Goal: Task Accomplishment & Management: Manage account settings

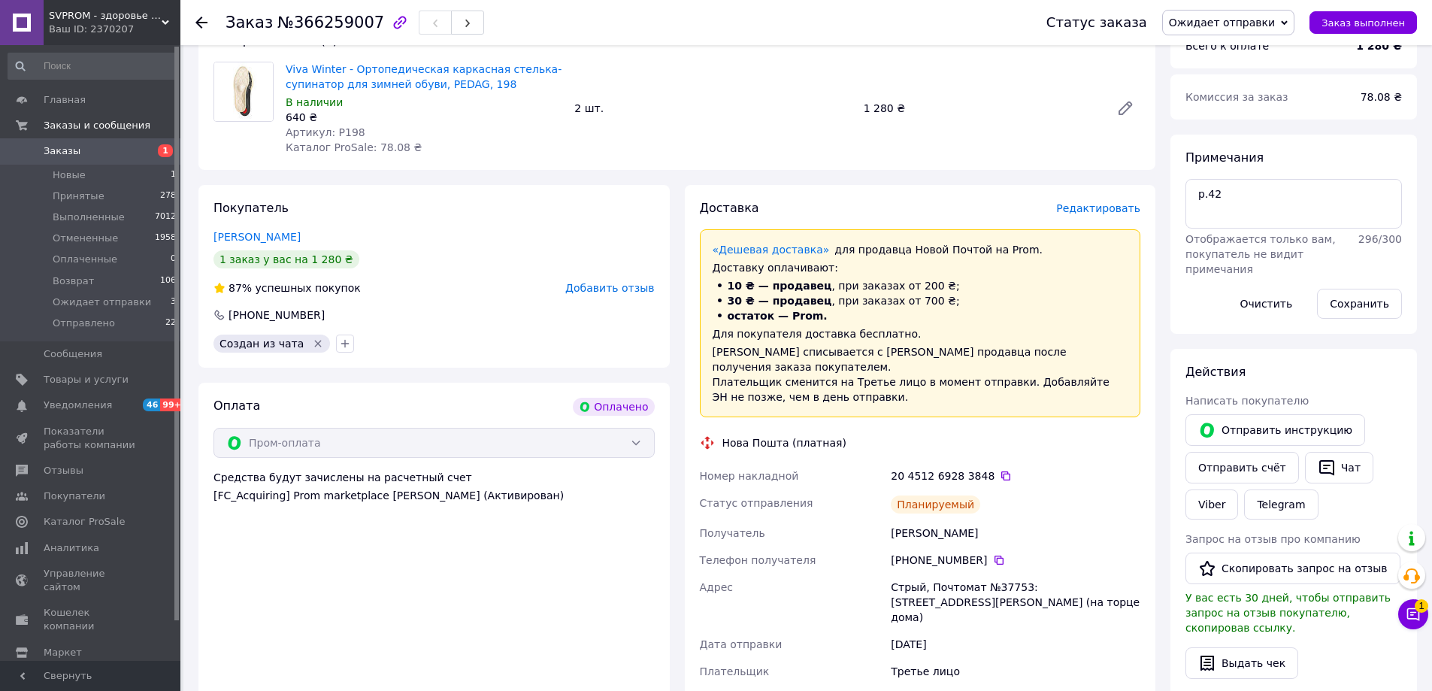
scroll to position [150, 0]
click at [41, 147] on span at bounding box center [22, 151] width 44 height 14
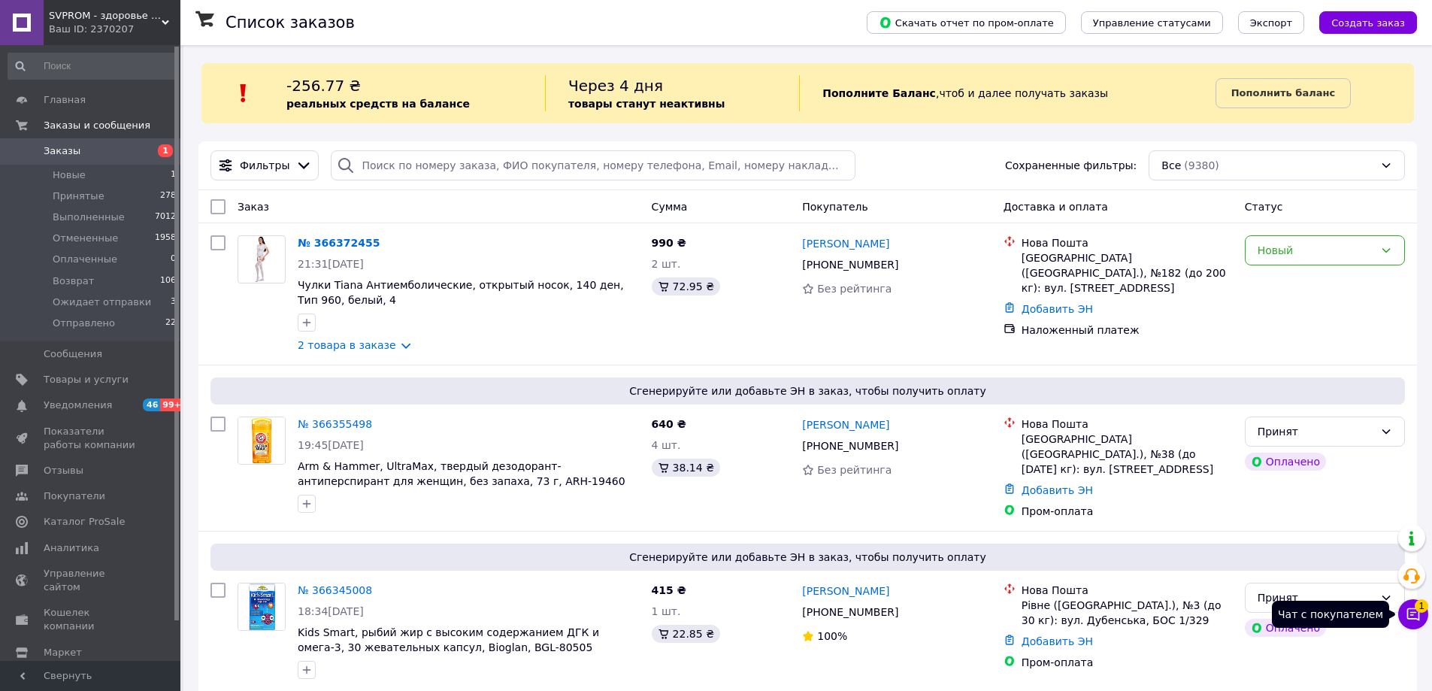
click at [1412, 610] on icon at bounding box center [1412, 613] width 15 height 15
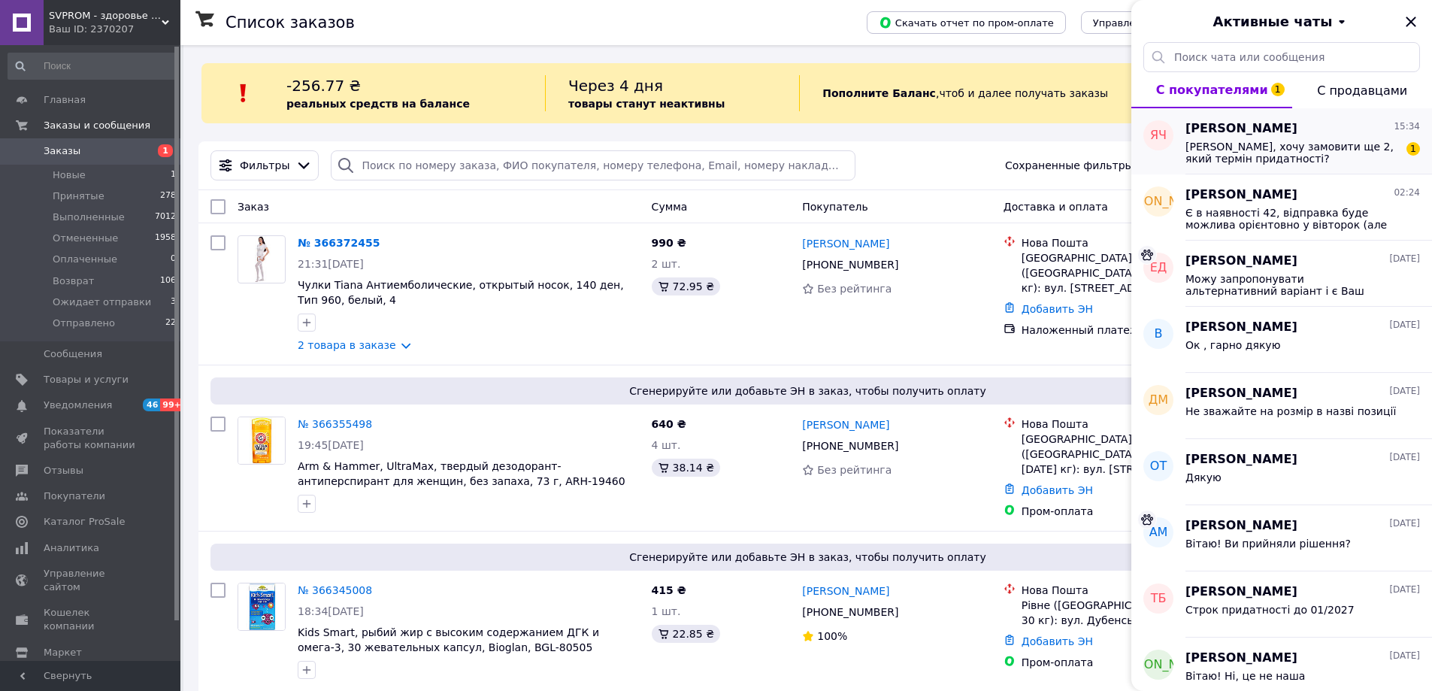
click at [1326, 141] on span "Вітаю, хочу замовити ще 2, який термін придатності?" at bounding box center [1291, 153] width 213 height 24
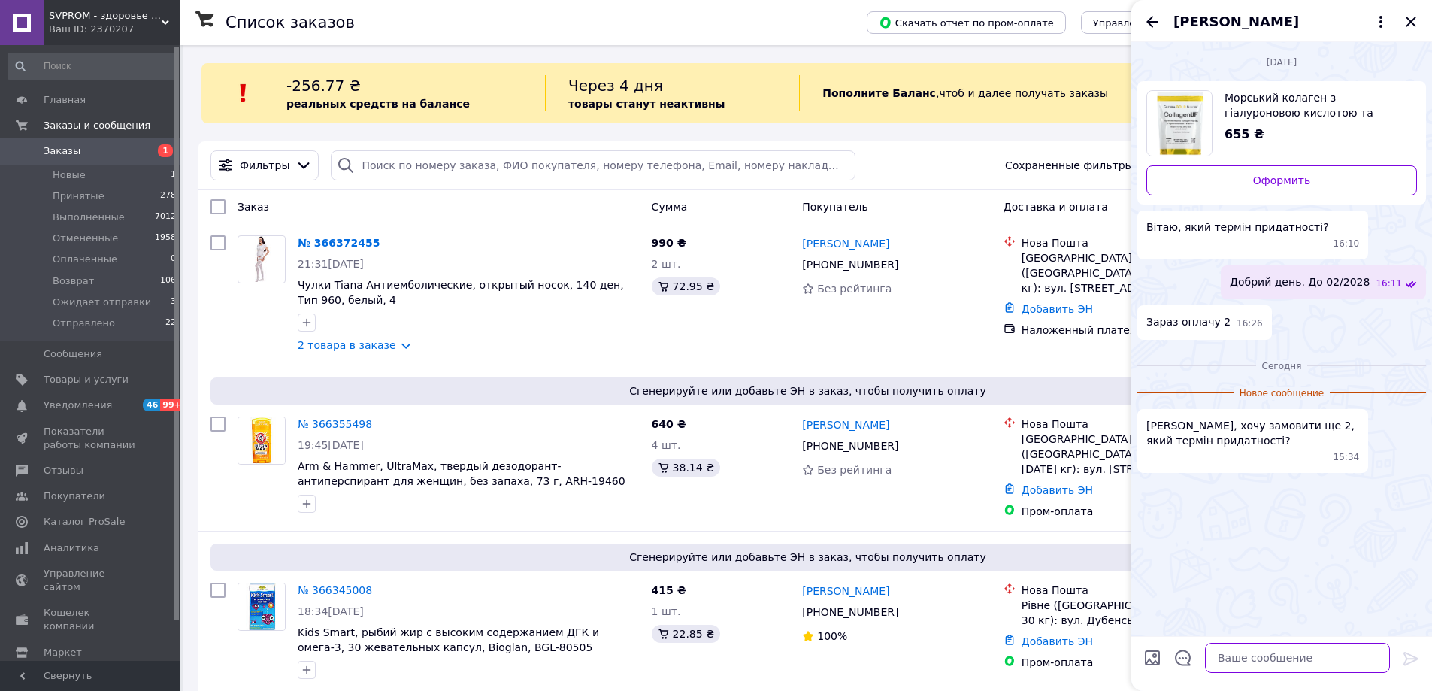
click at [1268, 663] on textarea at bounding box center [1297, 658] width 185 height 30
type textarea "Вітаю! До 08/2028"
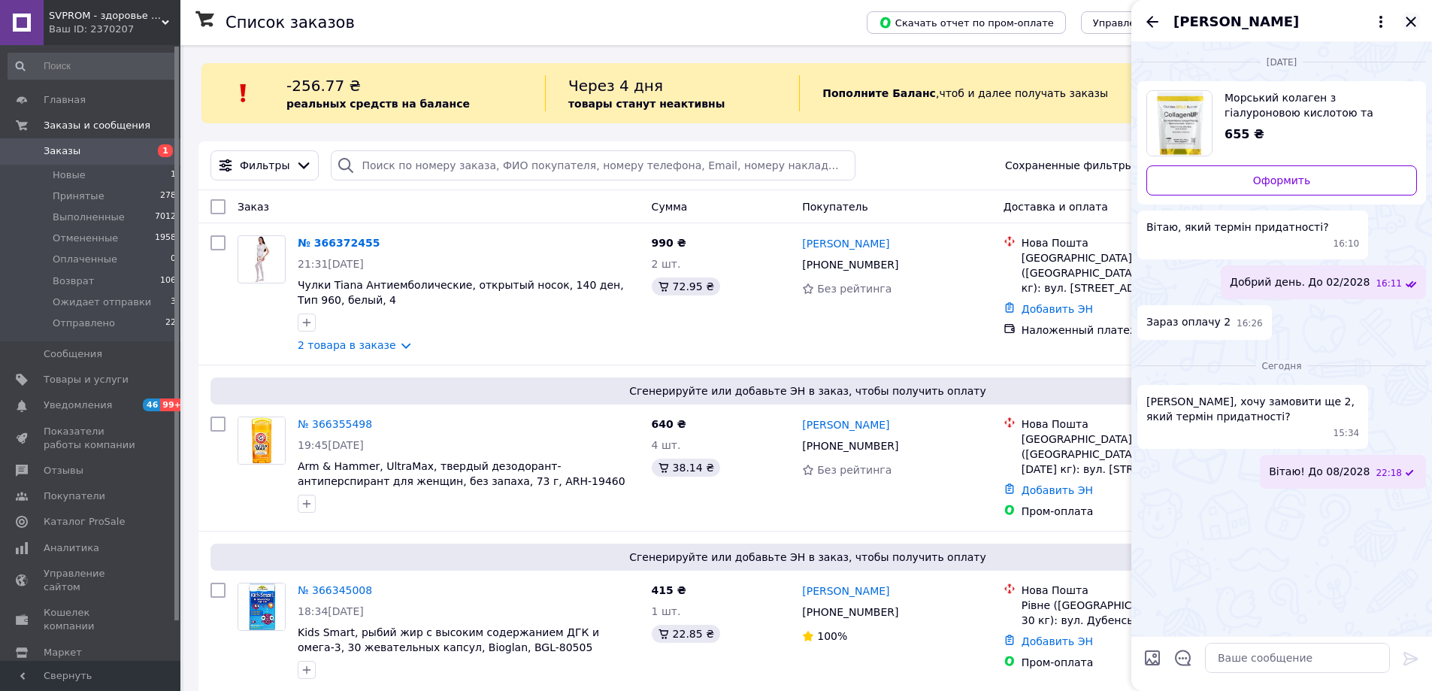
click at [1410, 18] on icon "Закрыть" at bounding box center [1411, 22] width 18 height 18
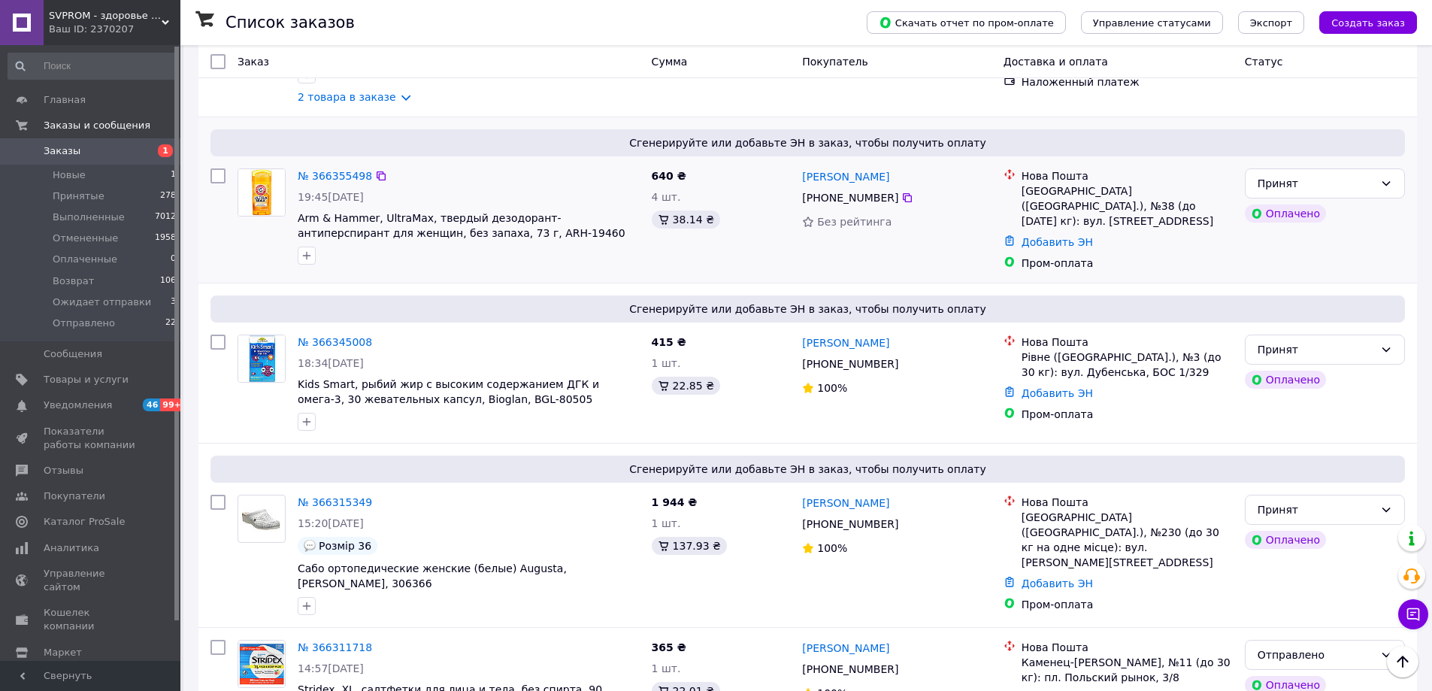
scroll to position [225, 0]
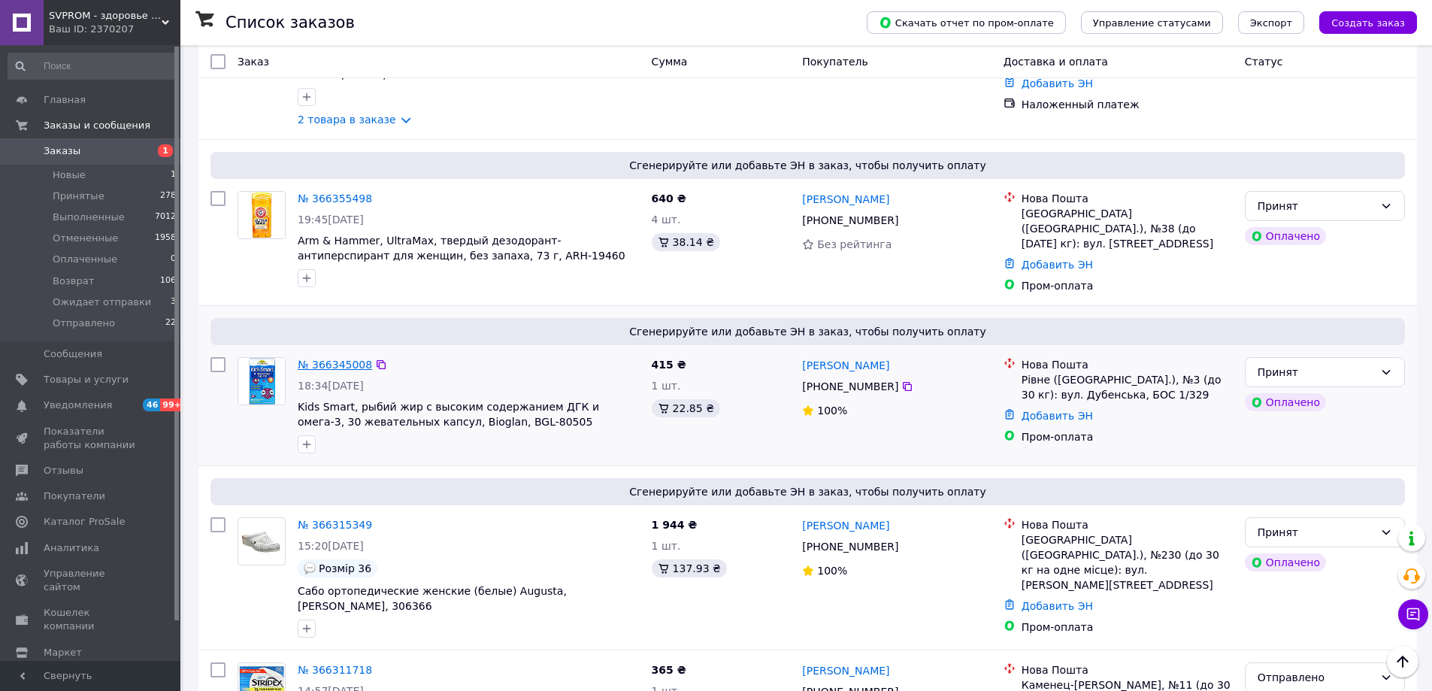
click at [340, 360] on link "№ 366345008" at bounding box center [335, 364] width 74 height 12
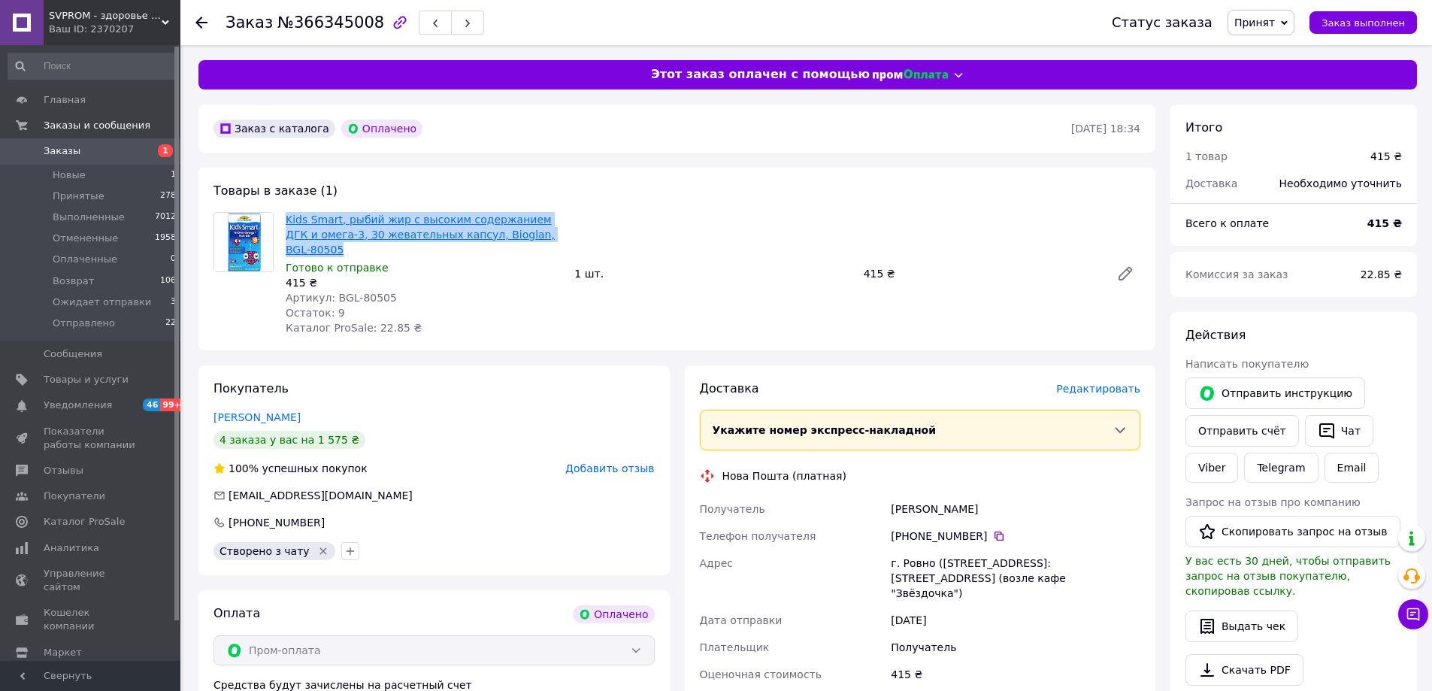
drag, startPoint x: 545, startPoint y: 235, endPoint x: 286, endPoint y: 222, distance: 258.8
click at [286, 222] on span "Kids Smart, рыбий жир с высоким содержанием ДГК и омега-3, 30 жевательных капсу…" at bounding box center [424, 234] width 277 height 45
copy link "Kids Smart, рыбий жир с высоким содержанием ДГК и омега-3, 30 жевательных капсу…"
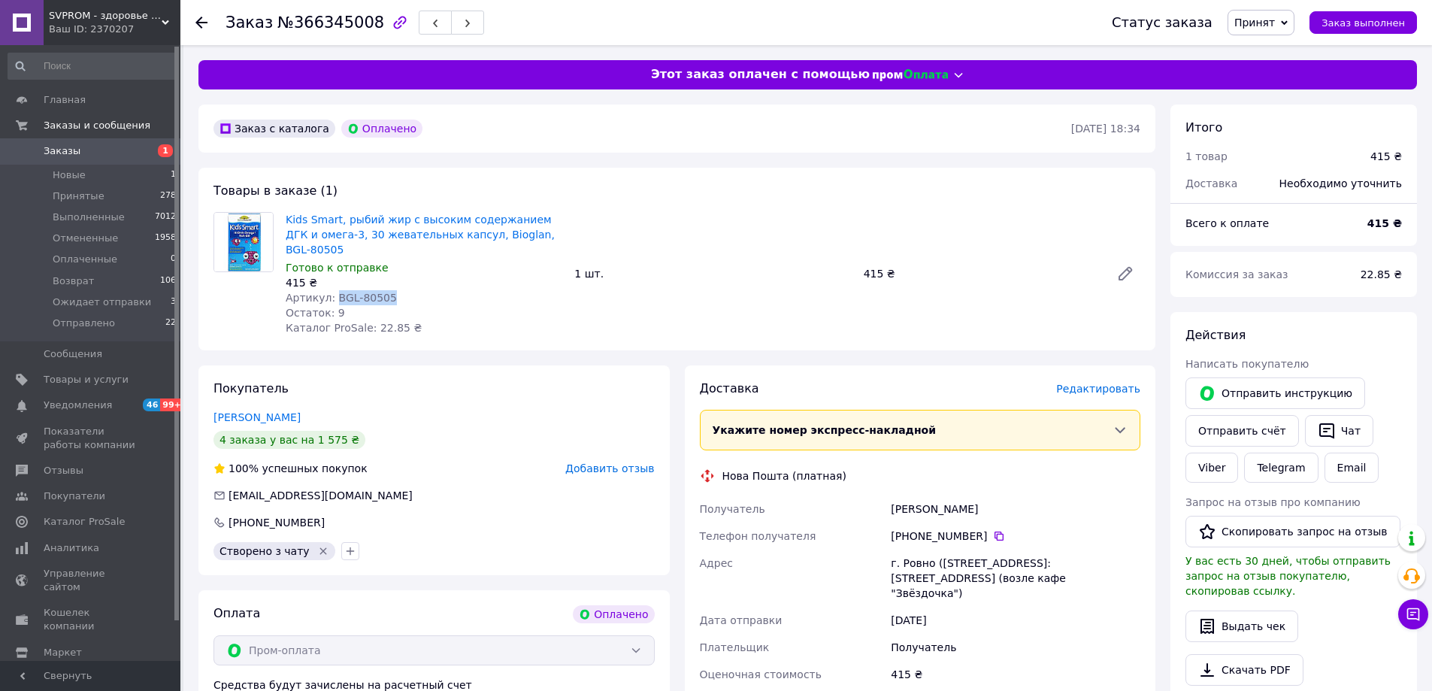
drag, startPoint x: 388, startPoint y: 283, endPoint x: 332, endPoint y: 282, distance: 55.6
click at [332, 290] on div "Артикул: BGL-80505" at bounding box center [424, 297] width 277 height 15
copy span "BGL-80505"
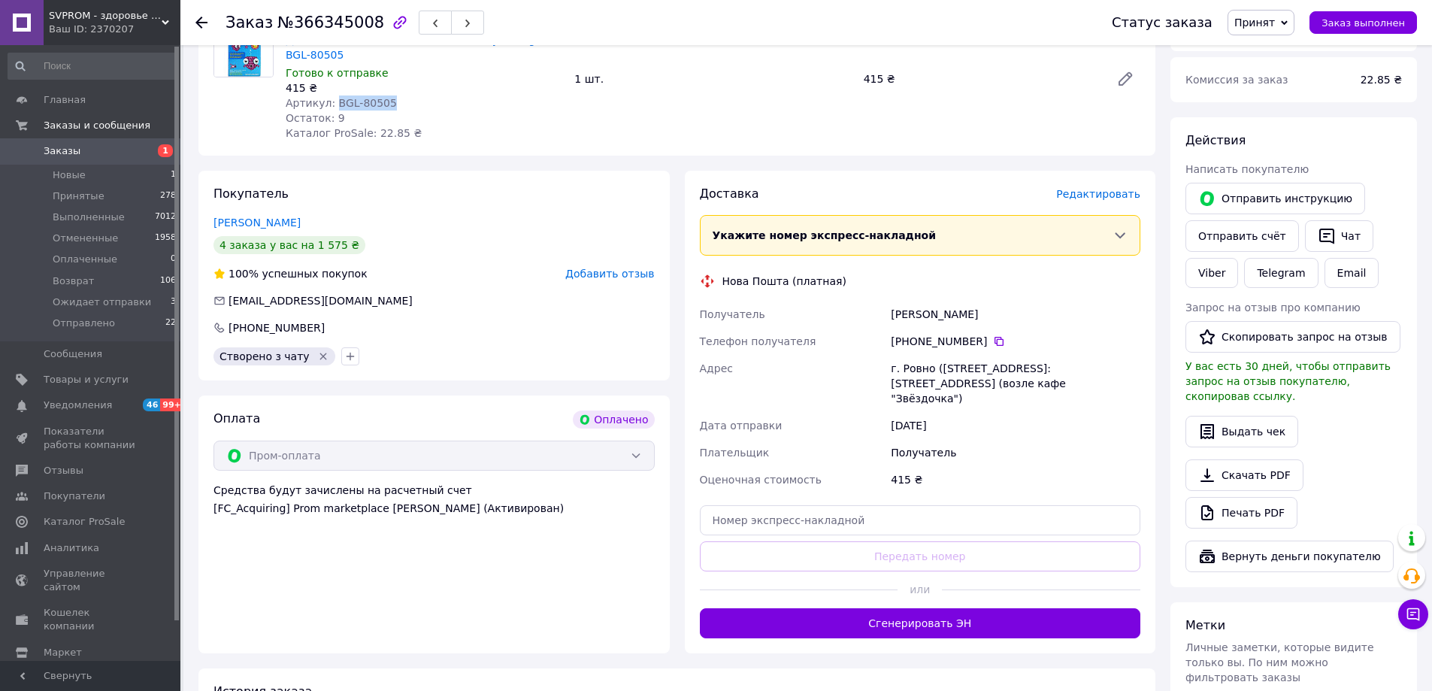
scroll to position [225, 0]
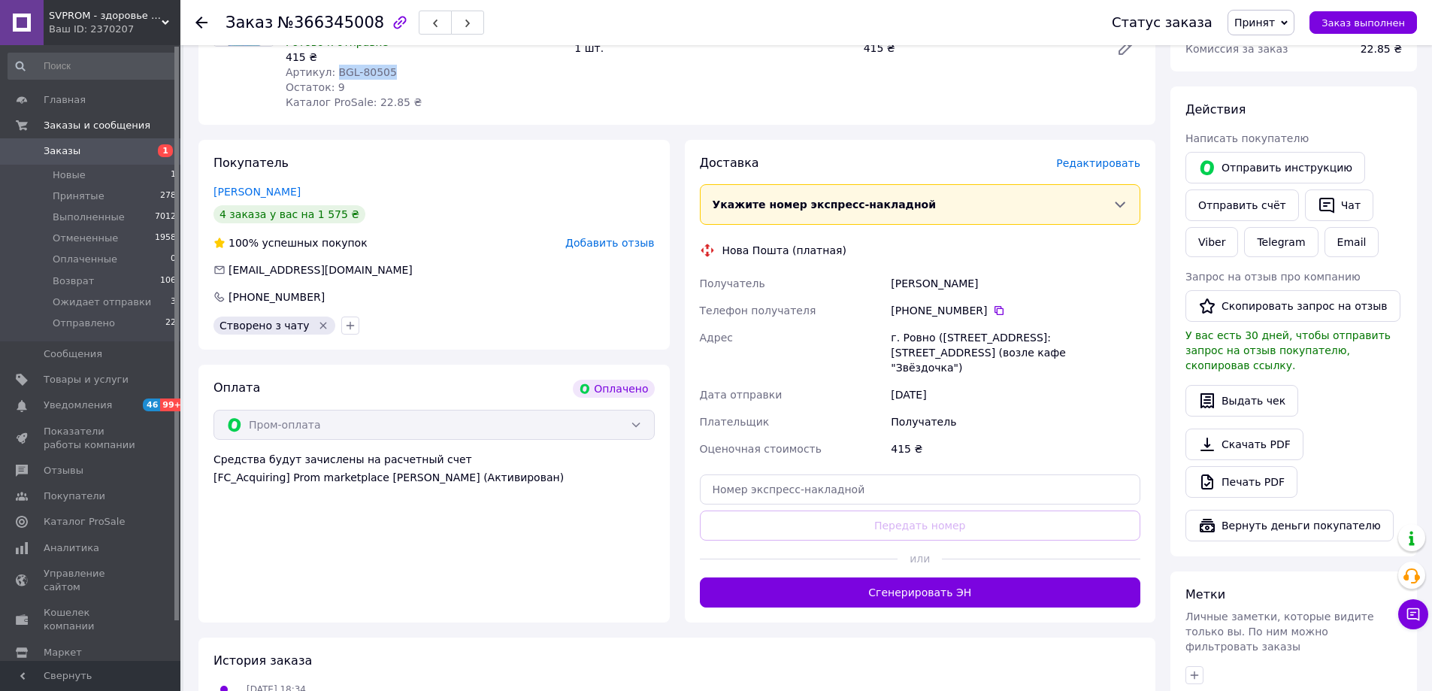
drag, startPoint x: 891, startPoint y: 267, endPoint x: 975, endPoint y: 268, distance: 84.2
click at [975, 270] on div "Биркович Алисия" at bounding box center [1015, 283] width 256 height 27
copy div "Биркович Алисия"
drag, startPoint x: 902, startPoint y: 321, endPoint x: 1036, endPoint y: 313, distance: 134.0
click at [1036, 324] on div "г. Ровно ([STREET_ADDRESS]: [STREET_ADDRESS] (возле кафе "Звёздочка")" at bounding box center [1015, 352] width 256 height 57
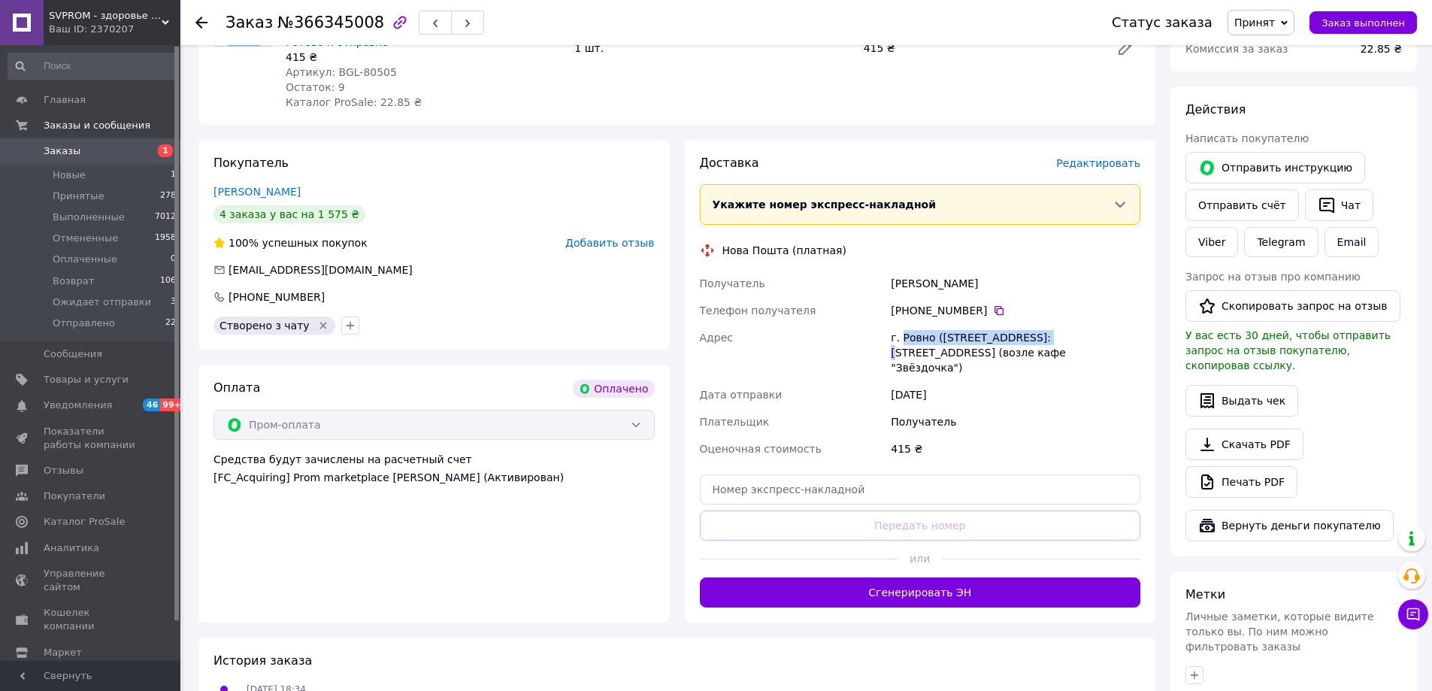
copy div "Ровно (Ровенская обл.), №3"
click at [993, 304] on icon at bounding box center [999, 310] width 12 height 12
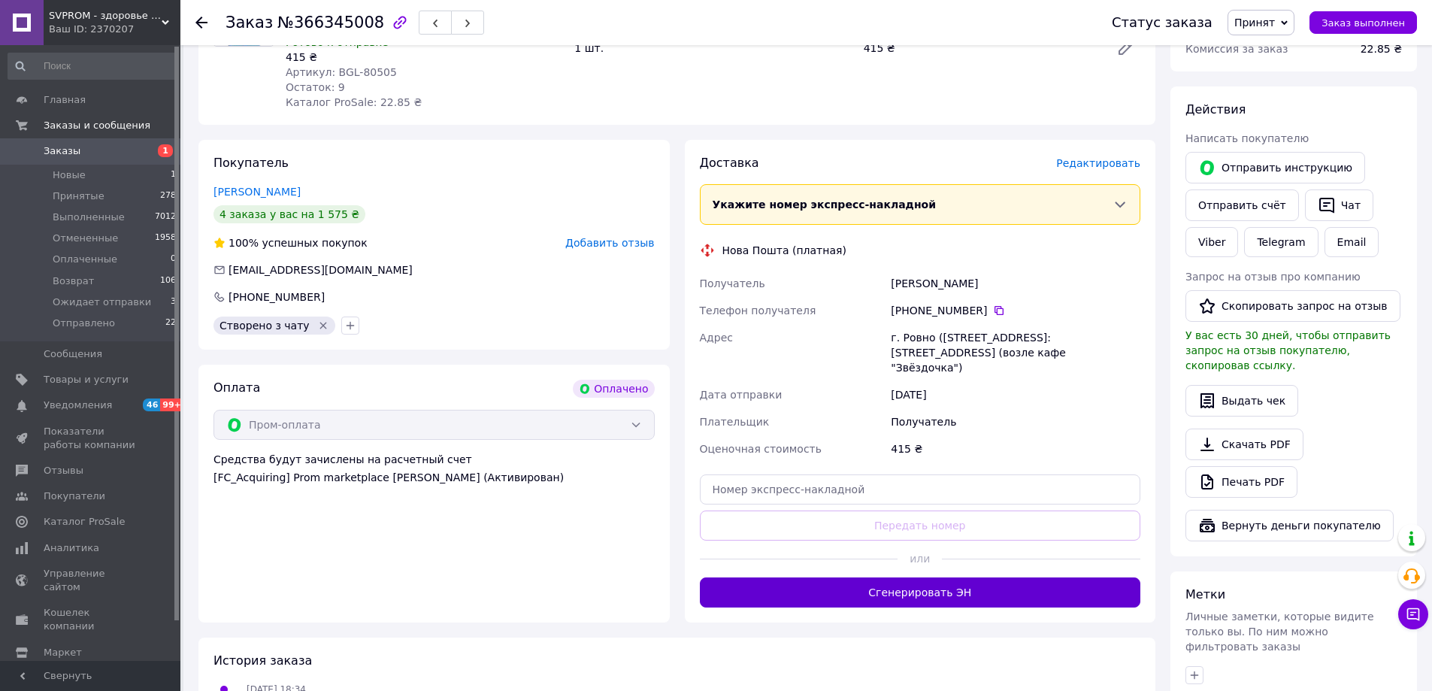
click at [1007, 577] on button "Сгенерировать ЭН" at bounding box center [920, 592] width 441 height 30
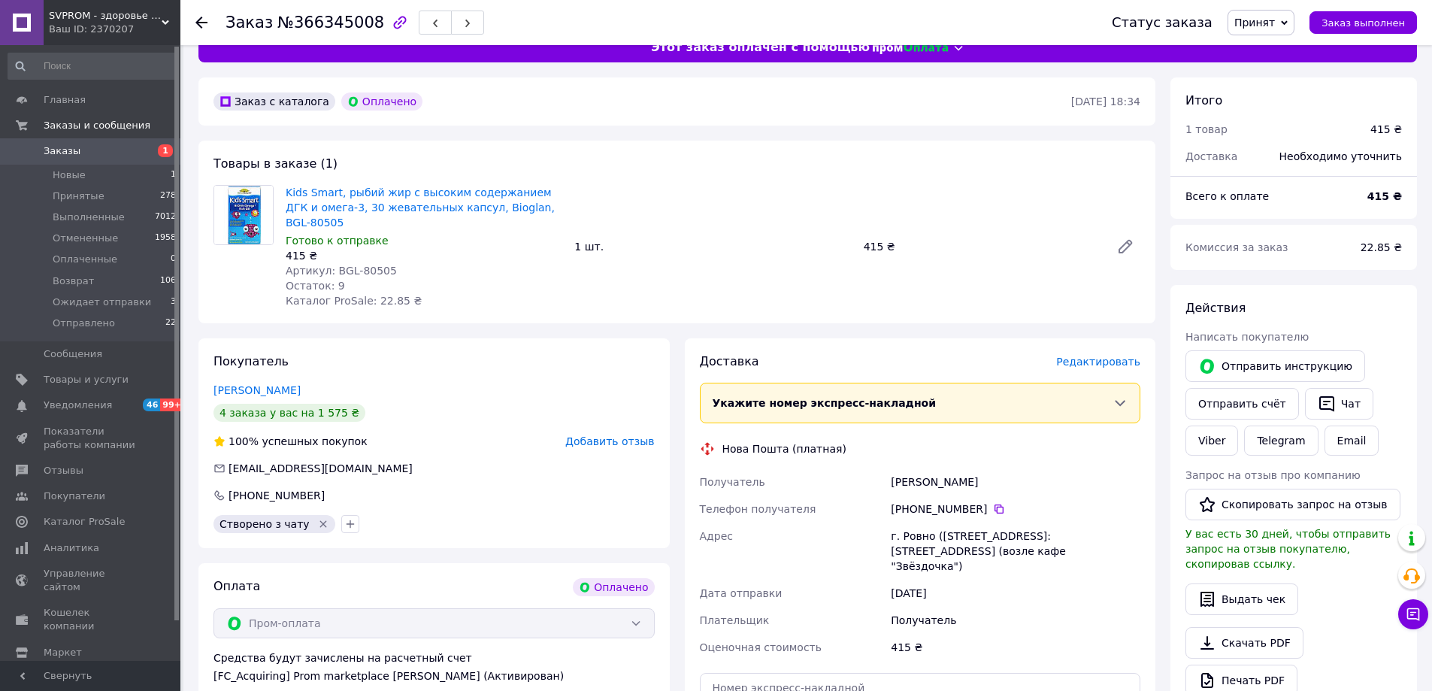
scroll to position [0, 0]
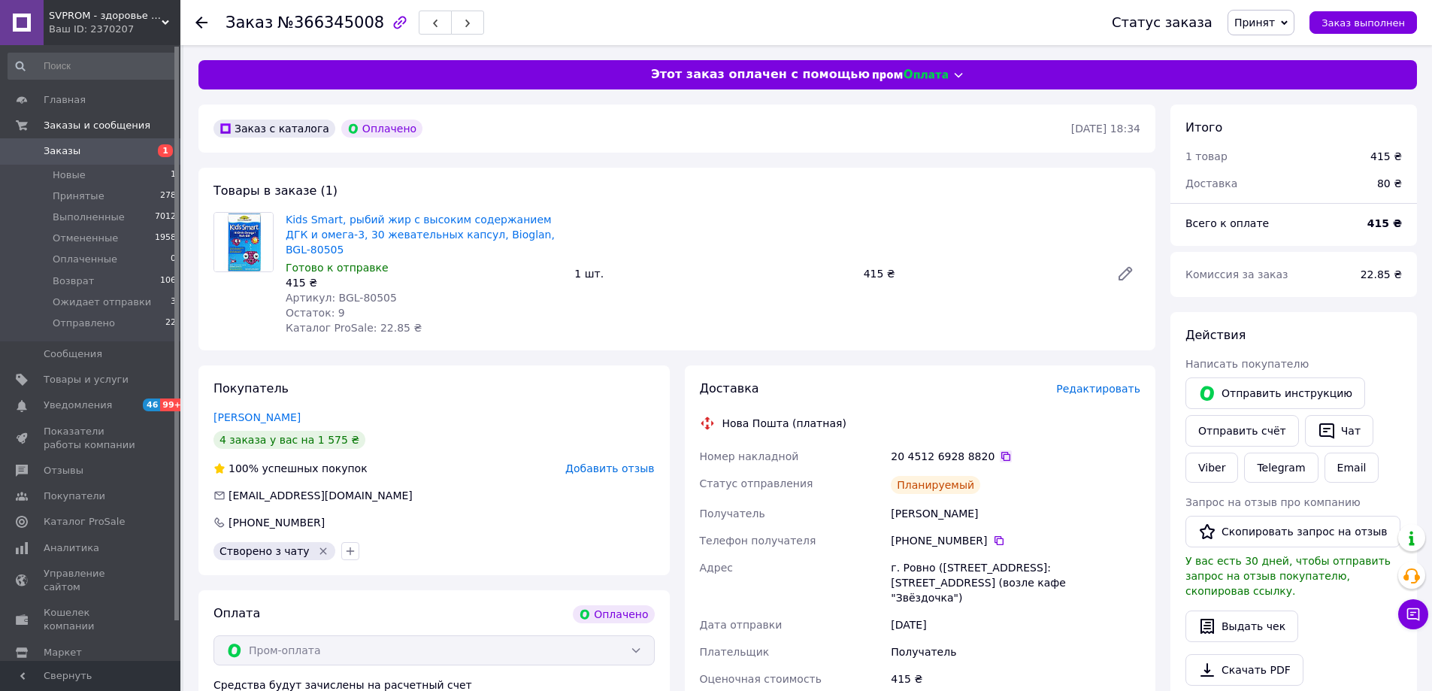
click at [999, 450] on icon at bounding box center [1005, 456] width 12 height 12
click at [1274, 27] on span "Принят" at bounding box center [1254, 23] width 41 height 12
click at [1277, 147] on li "Ожидает отправки" at bounding box center [1284, 143] width 113 height 23
click at [62, 154] on span "Заказы" at bounding box center [62, 151] width 37 height 14
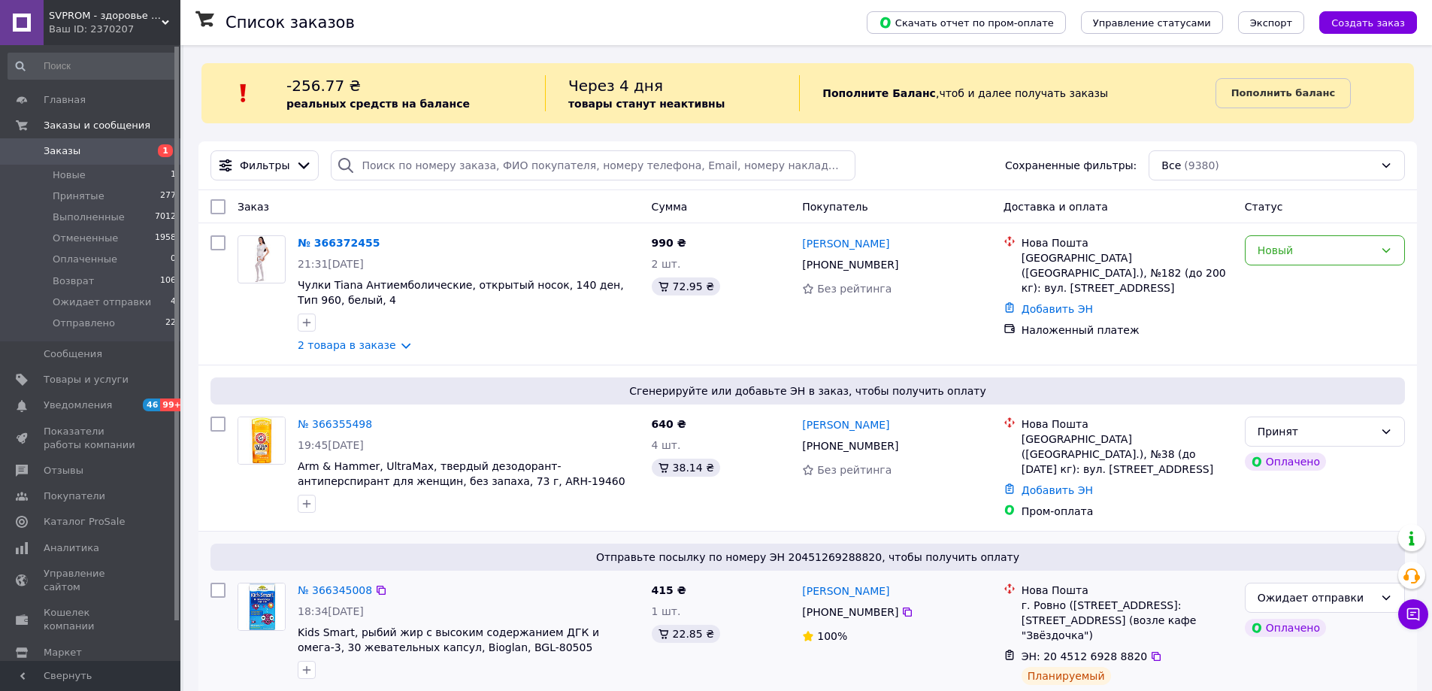
scroll to position [75, 0]
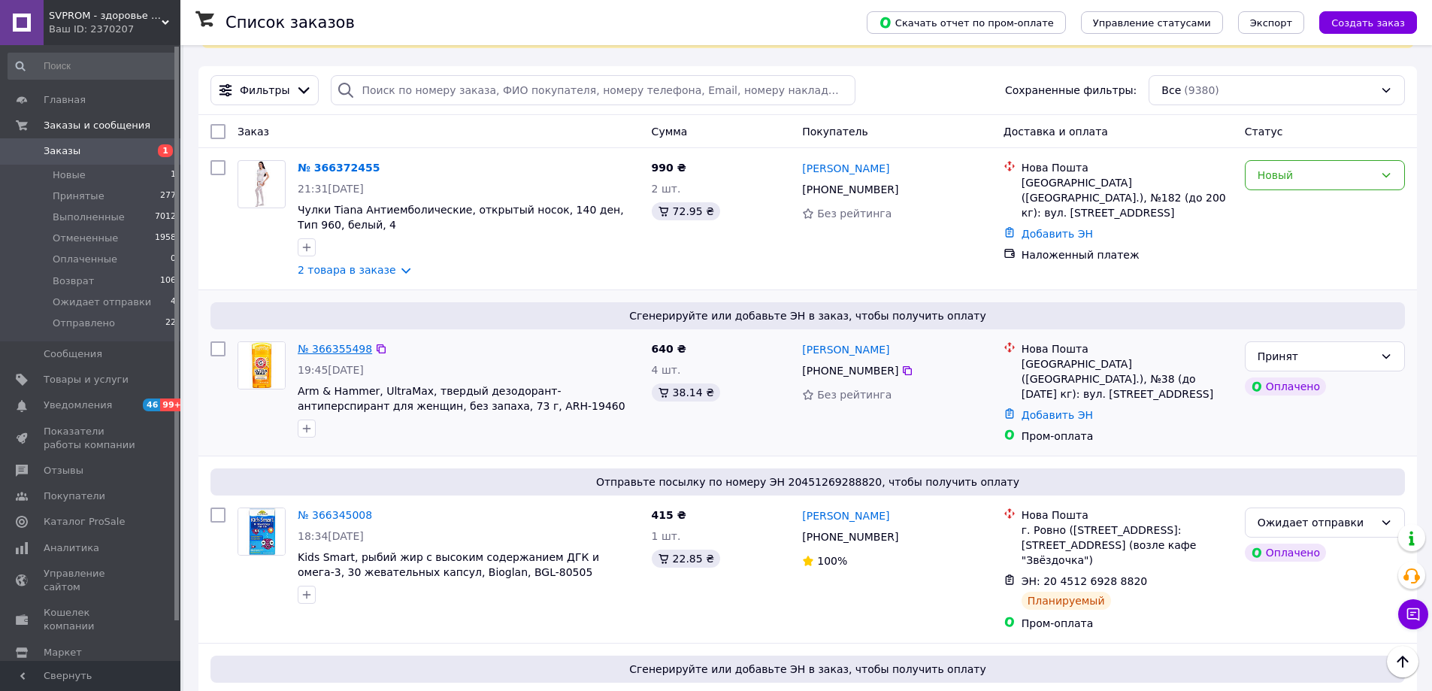
click at [340, 349] on link "№ 366355498" at bounding box center [335, 349] width 74 height 12
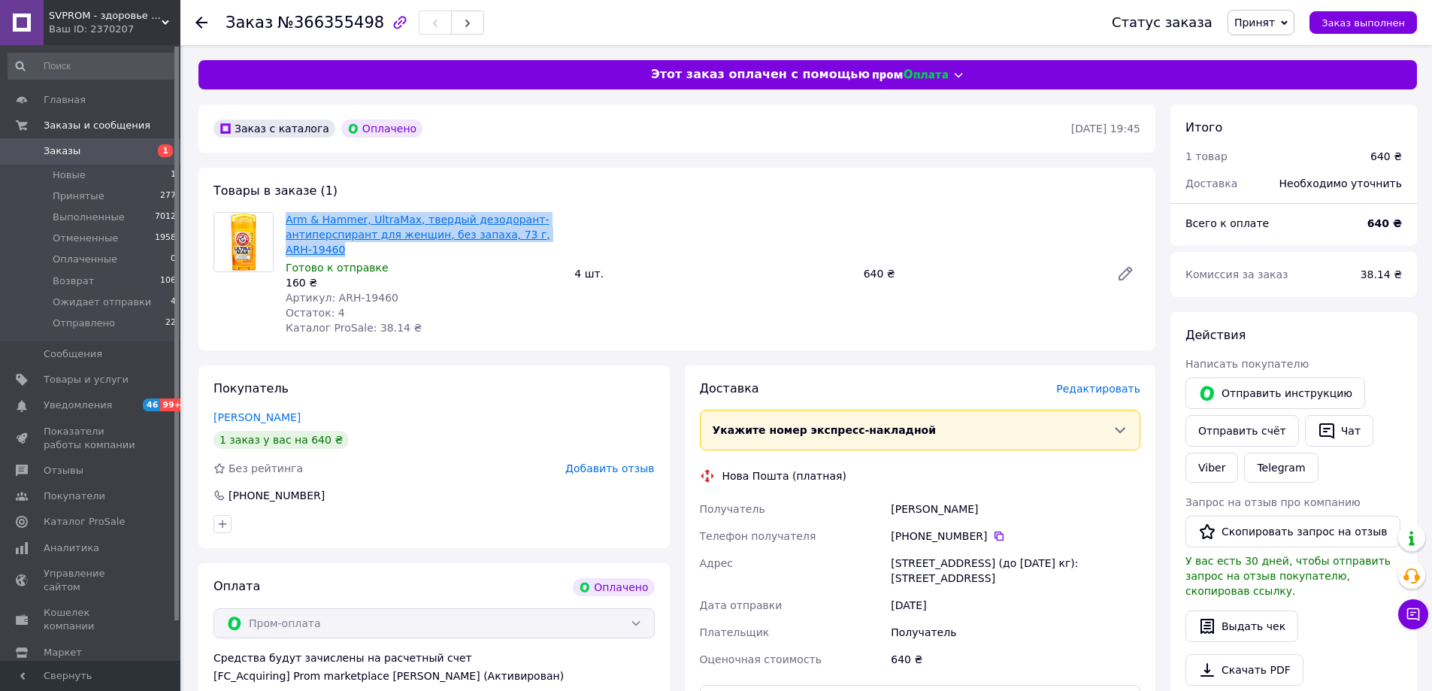
drag, startPoint x: 297, startPoint y: 228, endPoint x: 287, endPoint y: 222, distance: 11.5
click at [287, 222] on span "Arm & Hammer, UltraMax, твердый дезодорант-антиперспирант для женщин, без запах…" at bounding box center [424, 234] width 277 height 45
copy link "Arm & Hammer, UltraMax, твердый дезодорант-антиперспирант для женщин, без запах…"
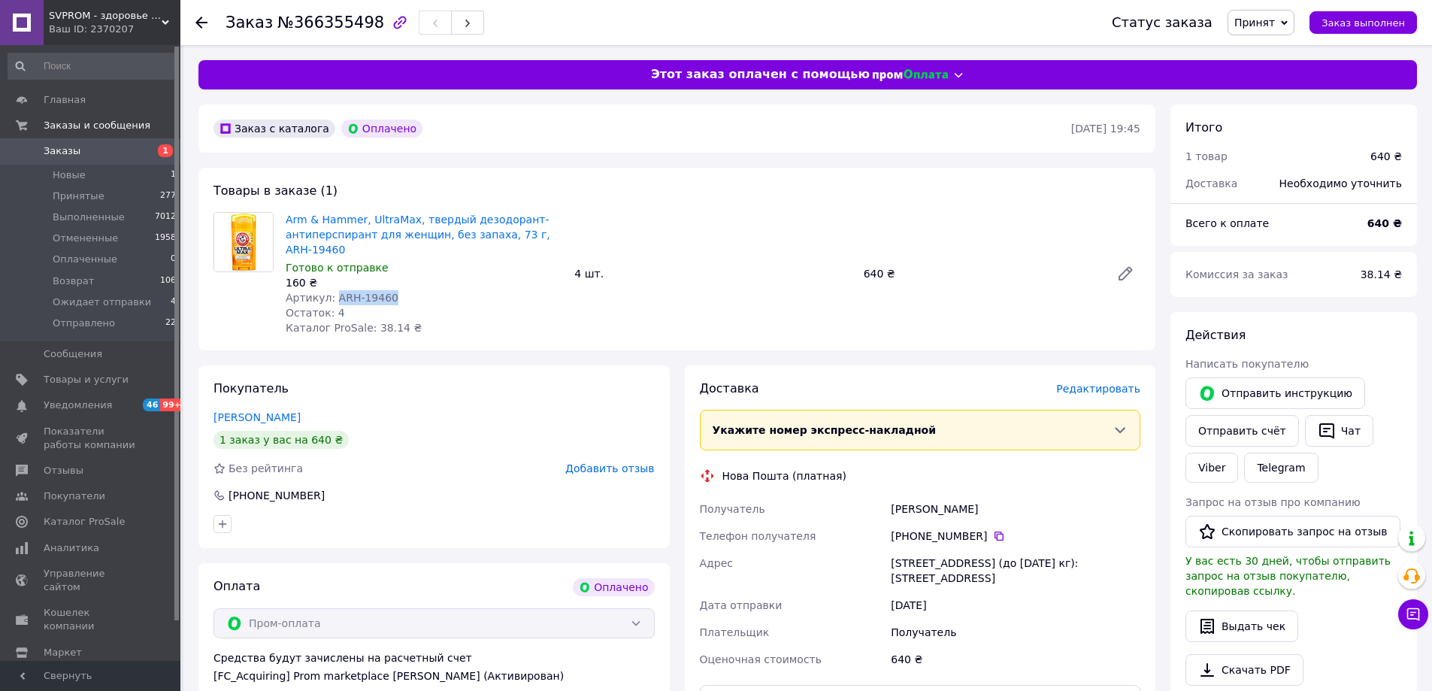
drag, startPoint x: 386, startPoint y: 298, endPoint x: 330, endPoint y: 300, distance: 55.7
click at [330, 300] on div "Артикул: ARH-19460" at bounding box center [424, 297] width 277 height 15
copy span "ARH-19460"
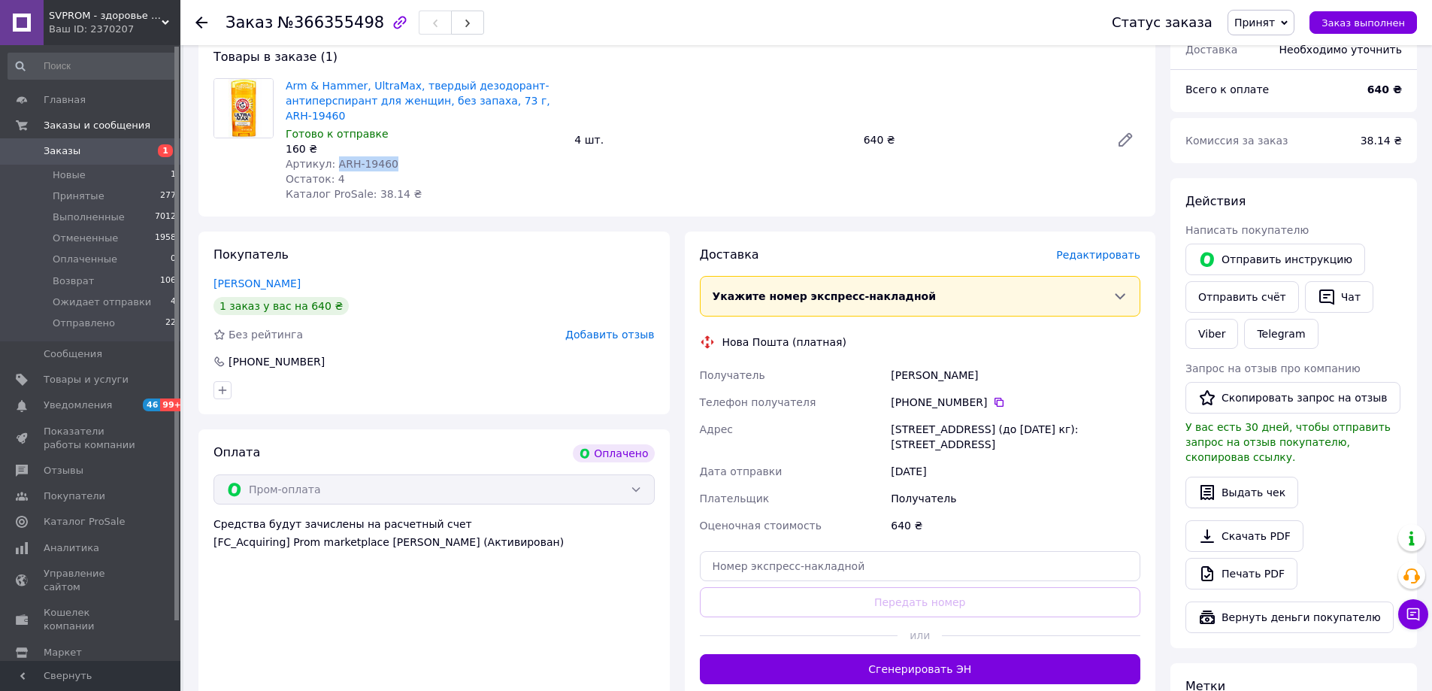
scroll to position [150, 0]
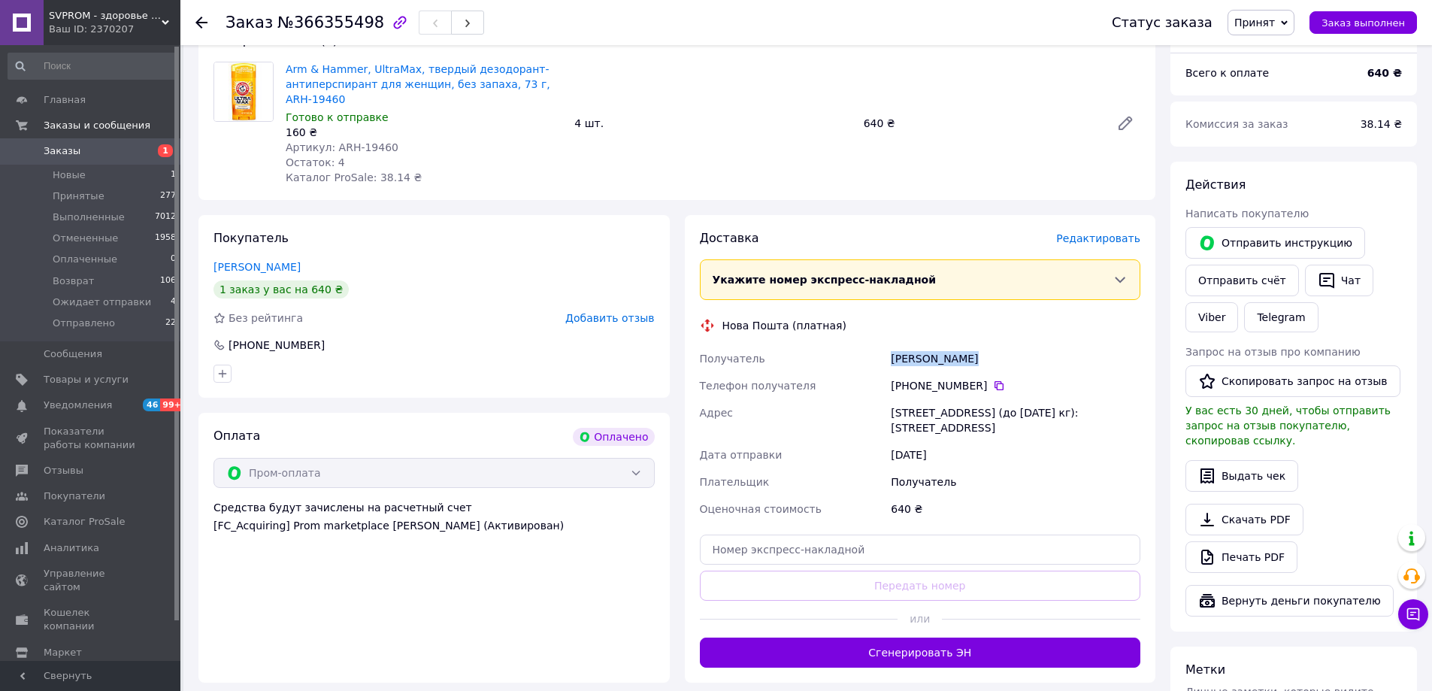
drag, startPoint x: 964, startPoint y: 363, endPoint x: 887, endPoint y: 362, distance: 76.7
click at [887, 362] on div "Королович Яна" at bounding box center [1015, 358] width 256 height 27
copy div "Королович Яна"
drag, startPoint x: 900, startPoint y: 413, endPoint x: 1025, endPoint y: 417, distance: 124.8
click at [1025, 417] on div "[STREET_ADDRESS] (до [DATE] кг): [STREET_ADDRESS]" at bounding box center [1015, 420] width 256 height 42
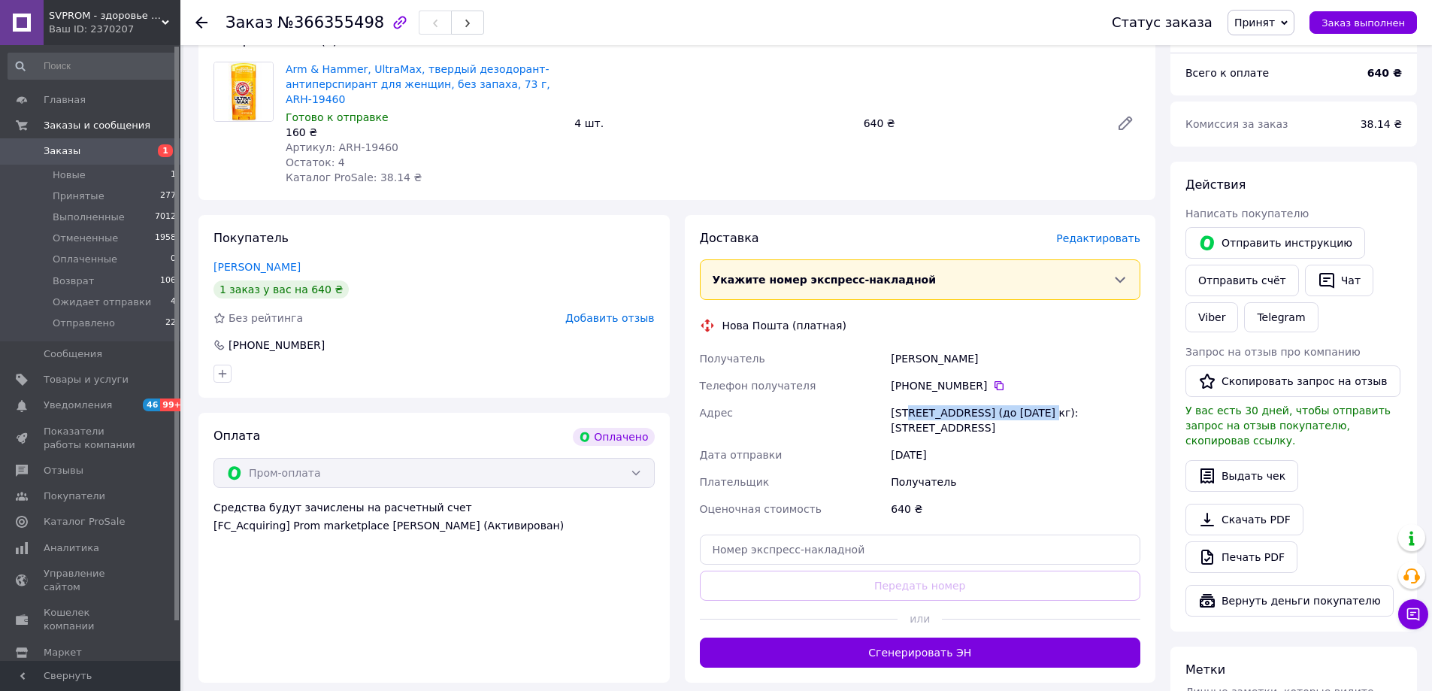
copy div "Киев (Киевская обл.), №38"
click at [993, 384] on icon at bounding box center [999, 385] width 12 height 12
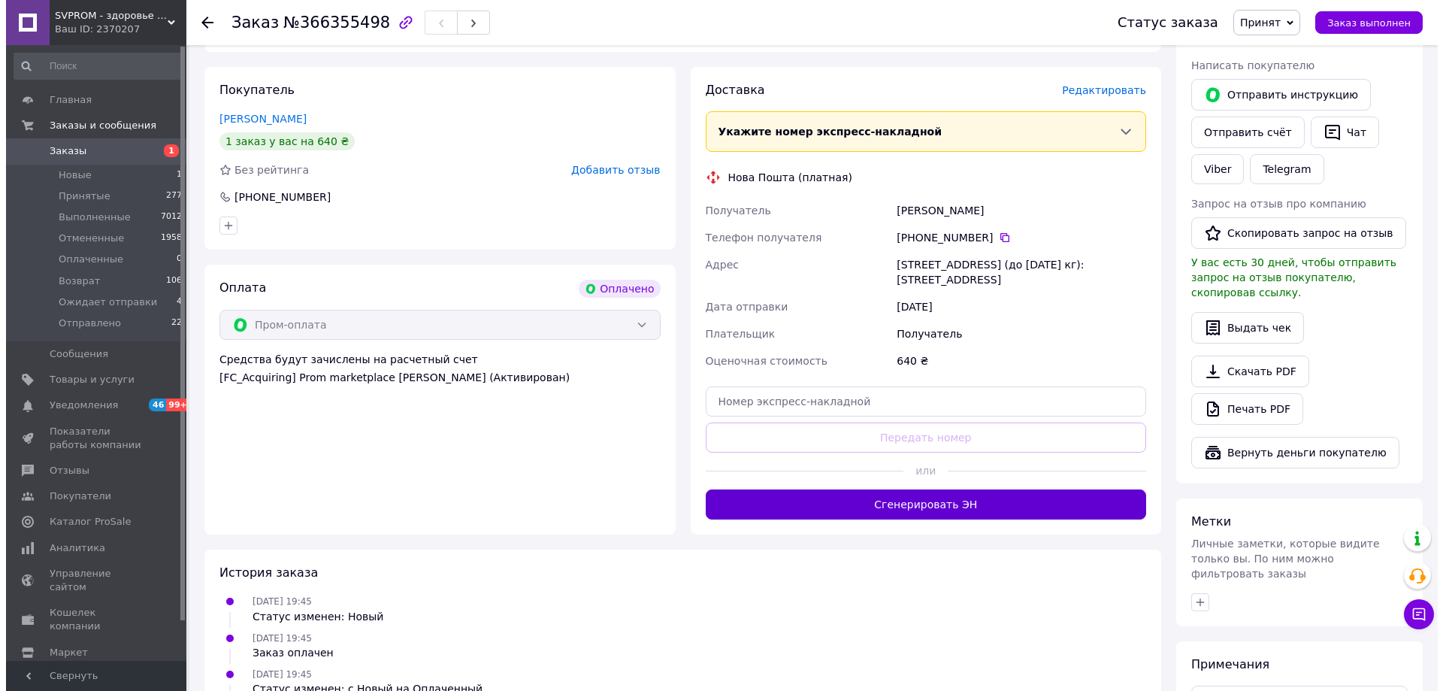
scroll to position [301, 0]
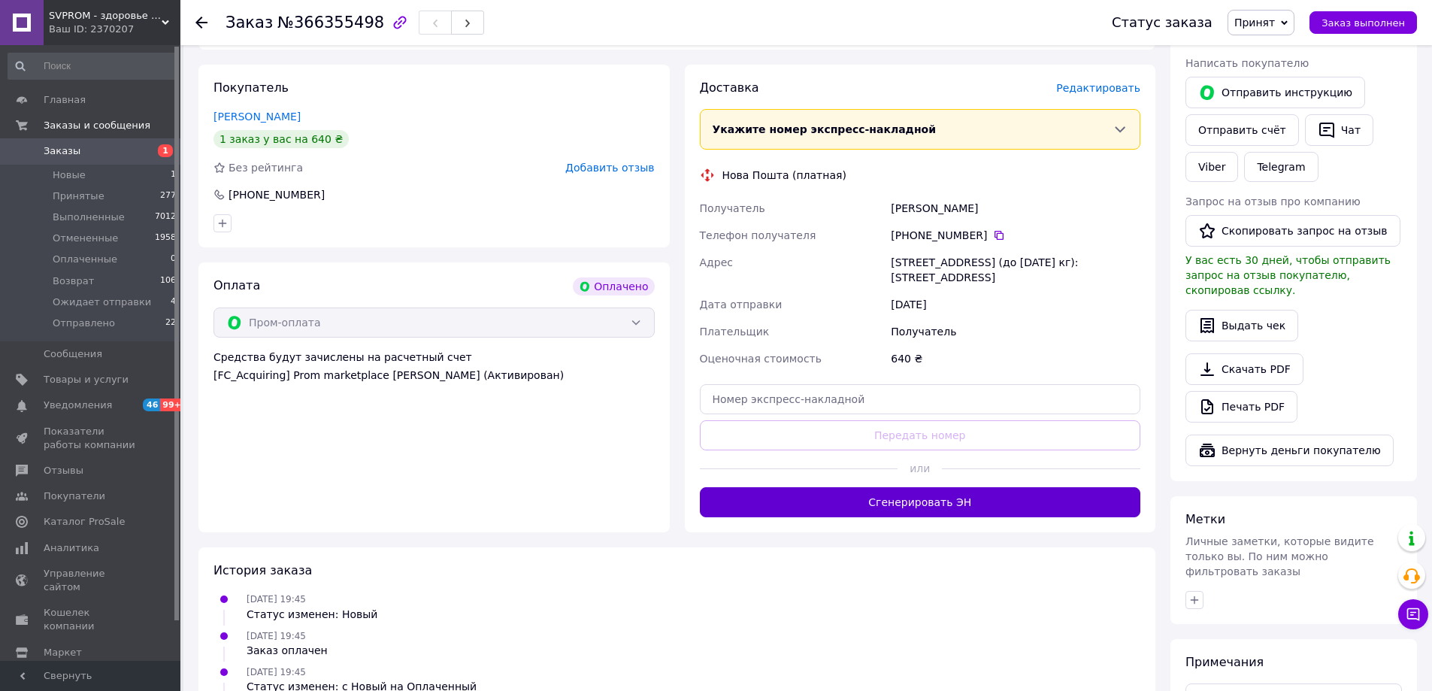
click at [827, 499] on button "Сгенерировать ЭН" at bounding box center [920, 502] width 441 height 30
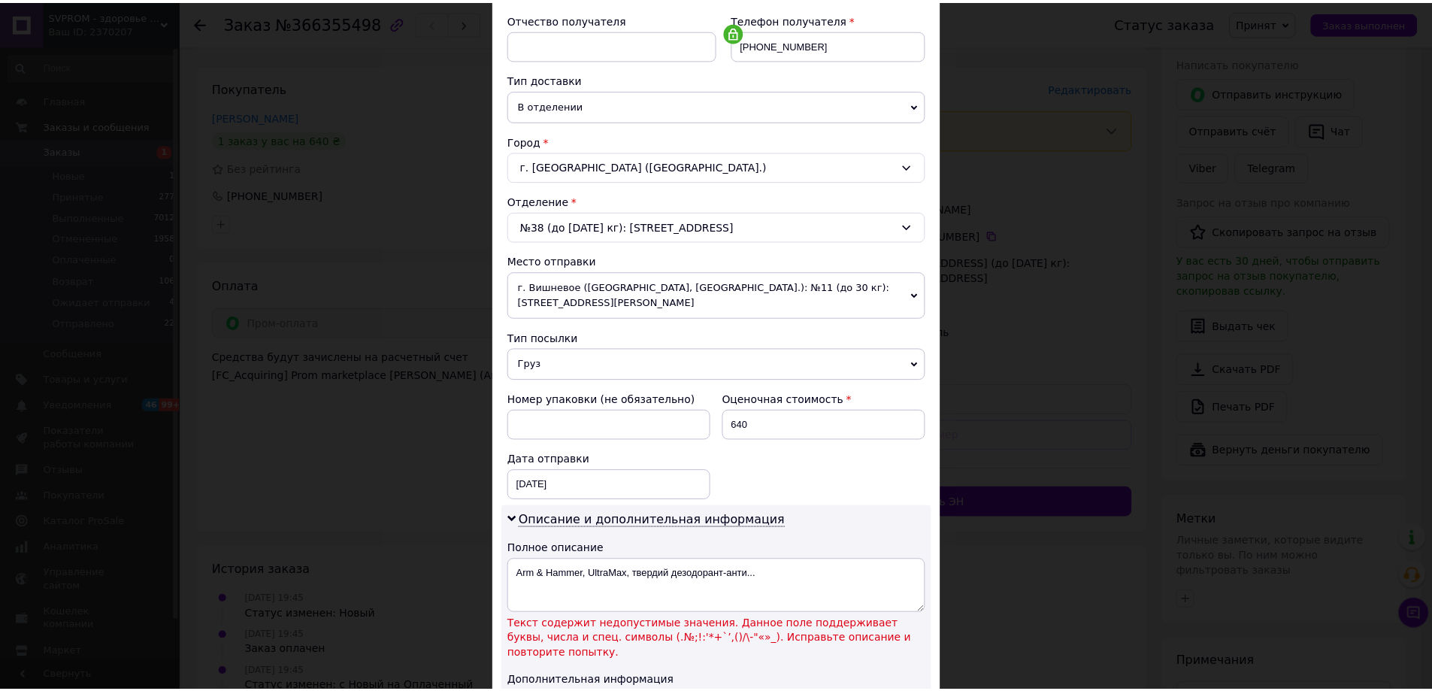
scroll to position [451, 0]
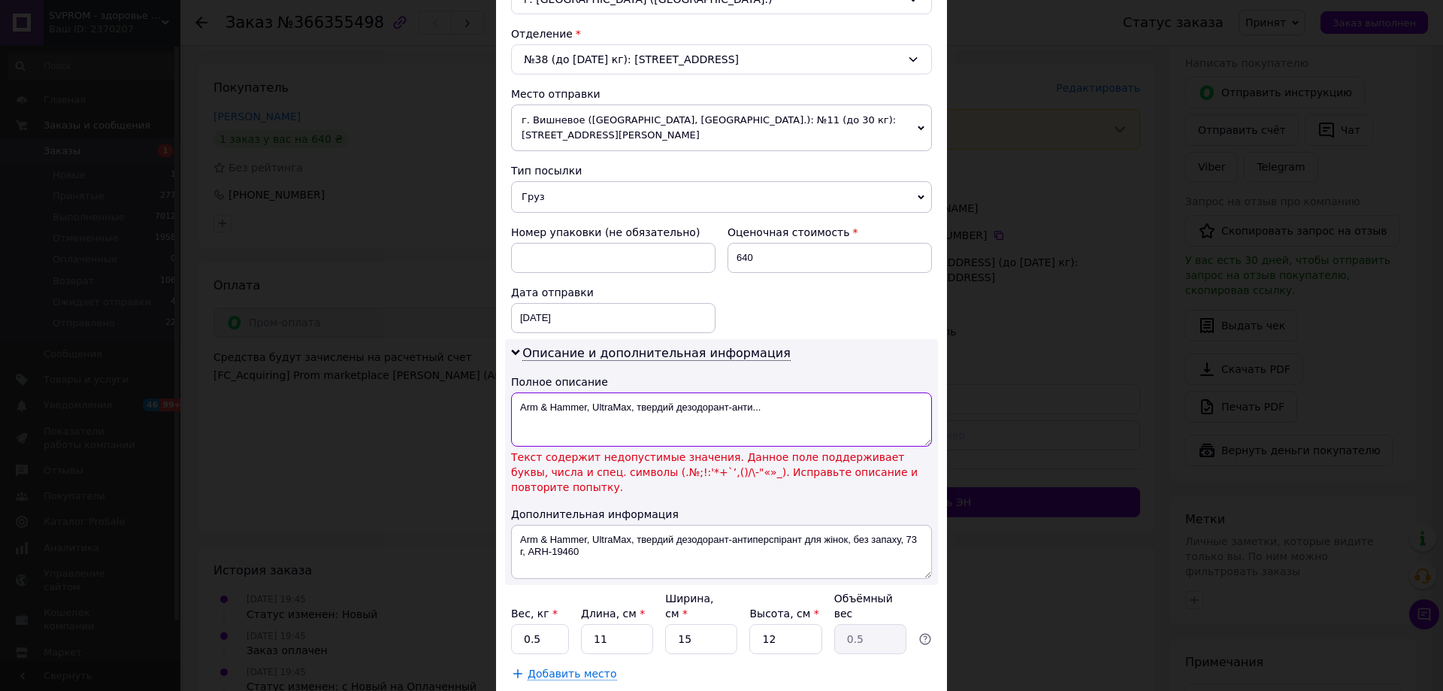
click at [547, 392] on textarea "Arm & Hammer, UltraMax, твердий дезодорант-анти..." at bounding box center [721, 419] width 421 height 54
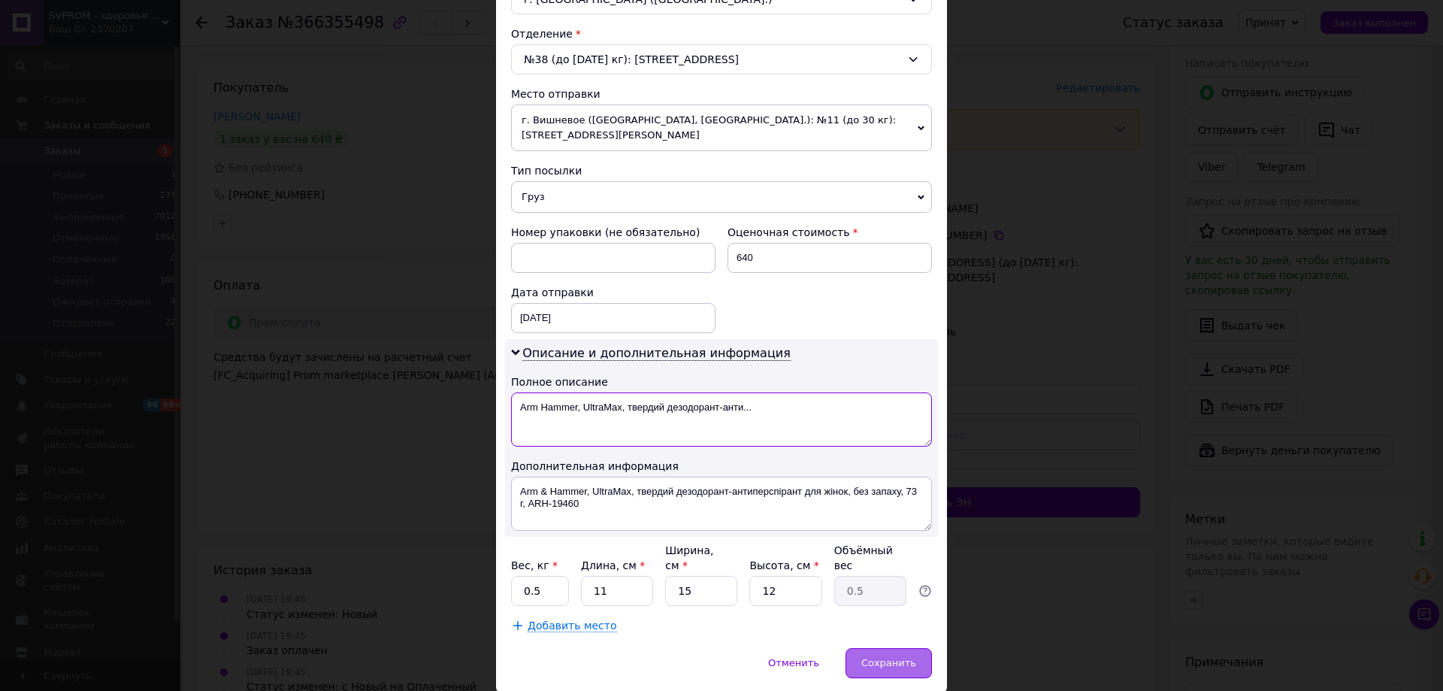
type textarea "Arm Hammer, UltraMax, твердий дезодорант-анти..."
click at [879, 657] on span "Сохранить" at bounding box center [888, 662] width 55 height 11
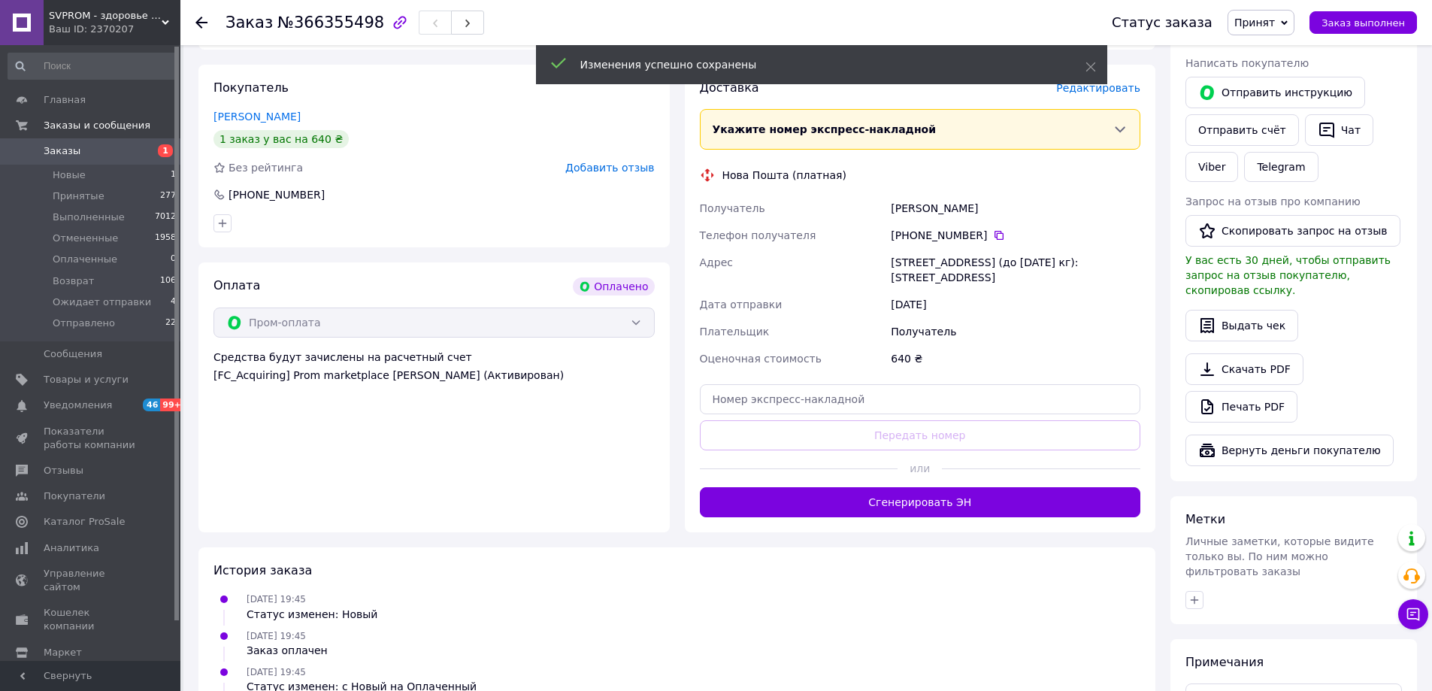
click at [942, 502] on button "Сгенерировать ЭН" at bounding box center [920, 502] width 441 height 30
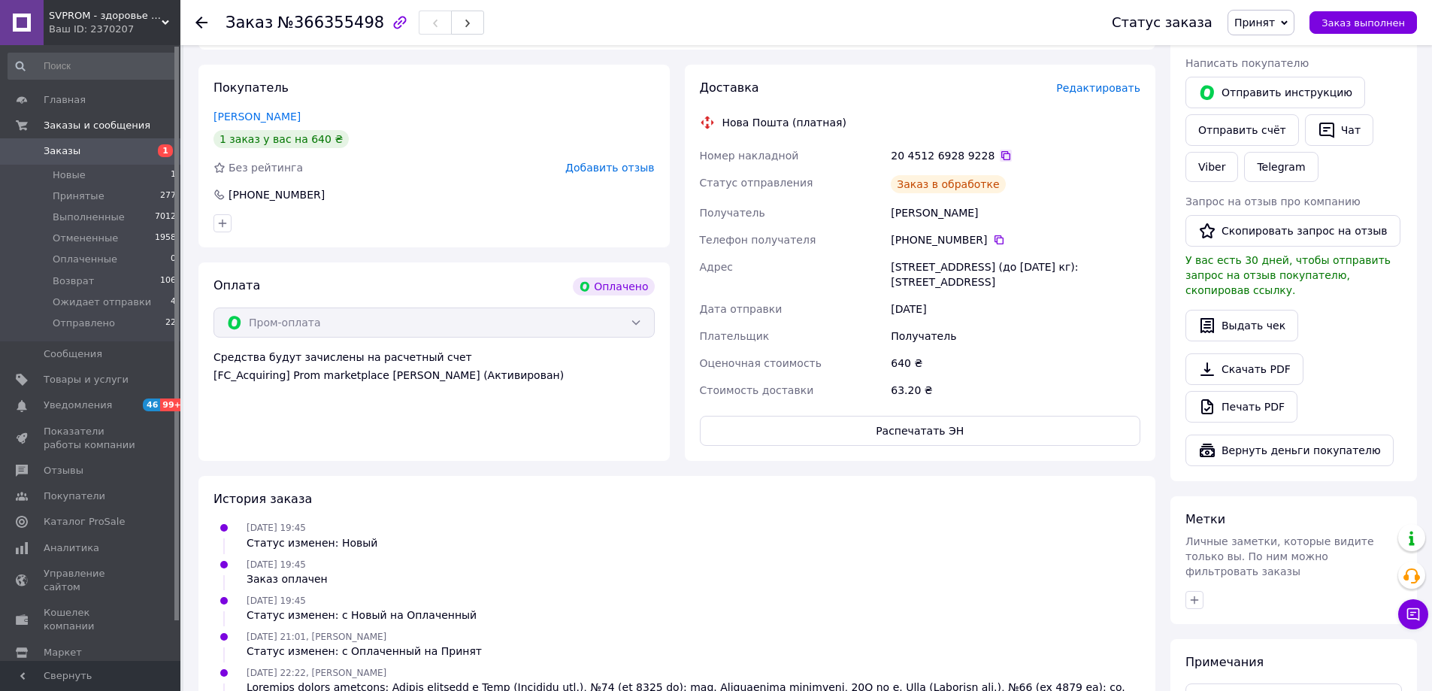
click at [999, 155] on icon at bounding box center [1005, 156] width 12 height 12
click at [1275, 26] on span "Принят" at bounding box center [1254, 23] width 41 height 12
click at [1299, 147] on li "Ожидает отправки" at bounding box center [1284, 143] width 113 height 23
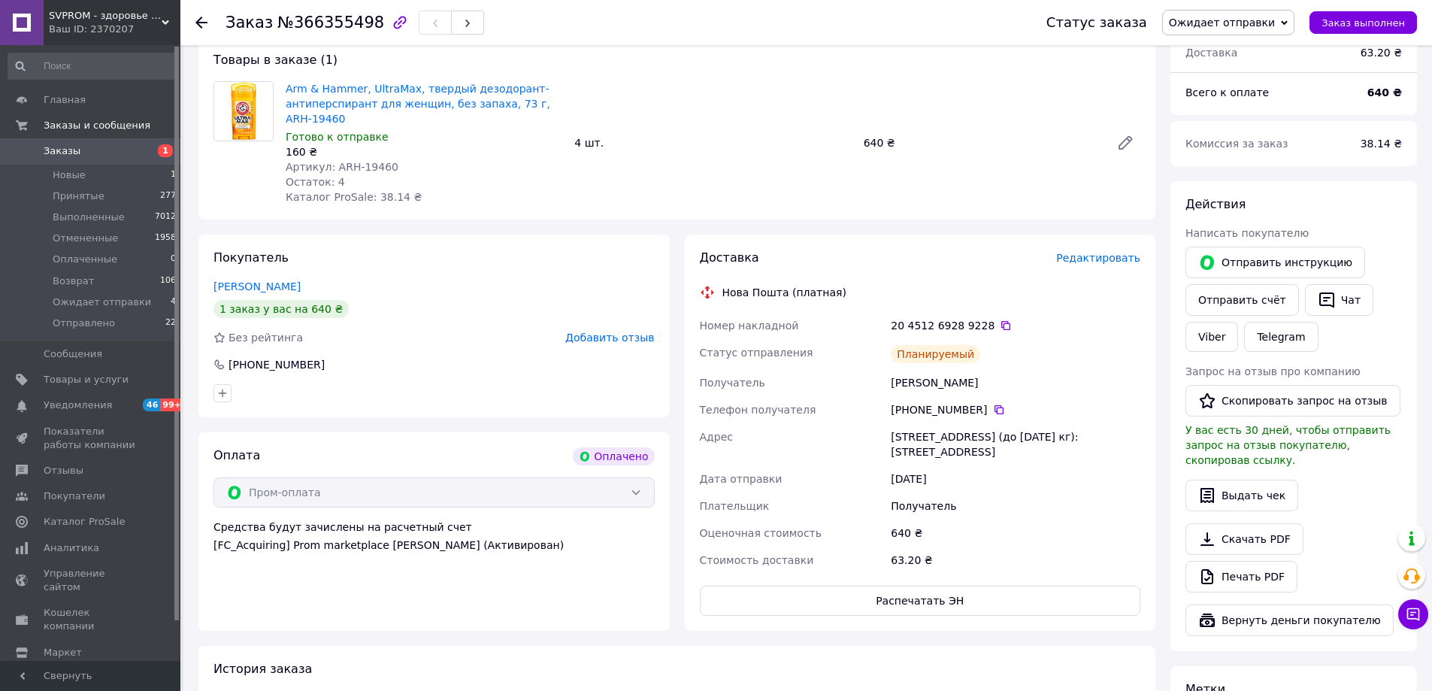
scroll to position [0, 0]
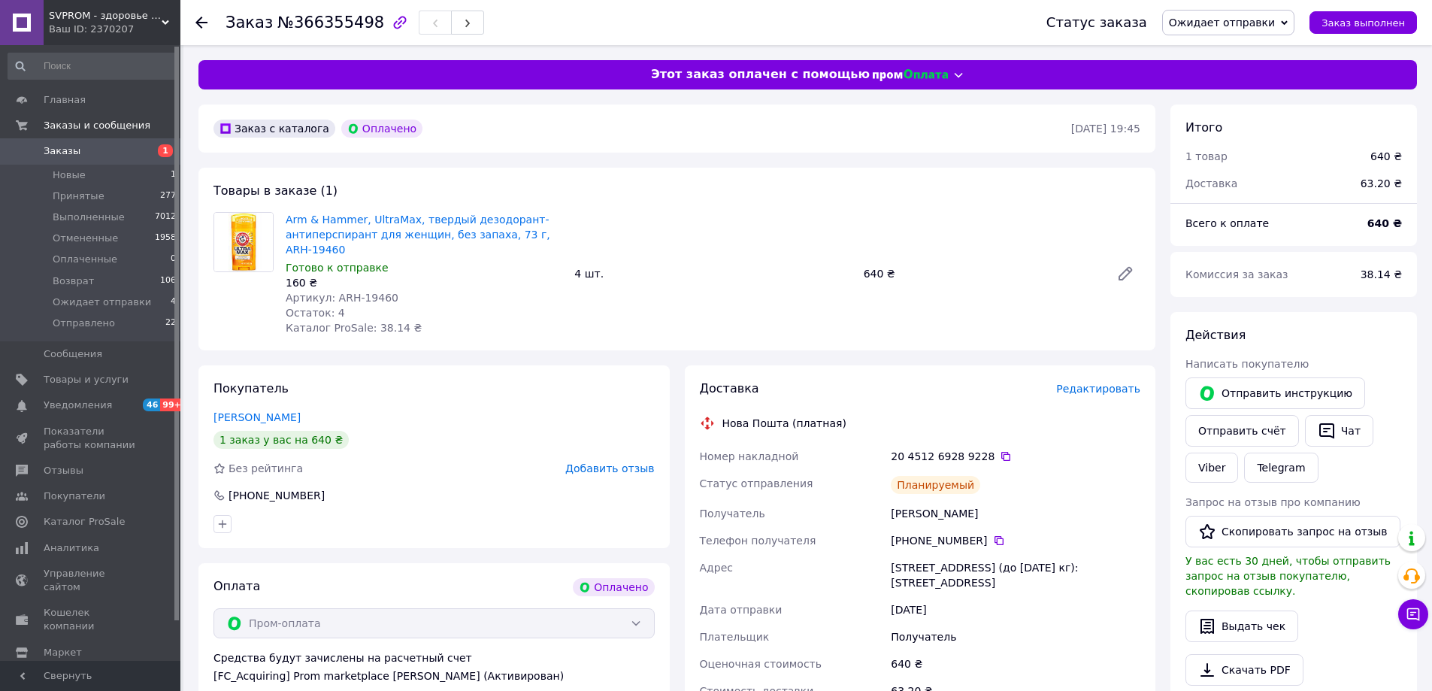
click at [53, 146] on span "Заказы" at bounding box center [62, 151] width 37 height 14
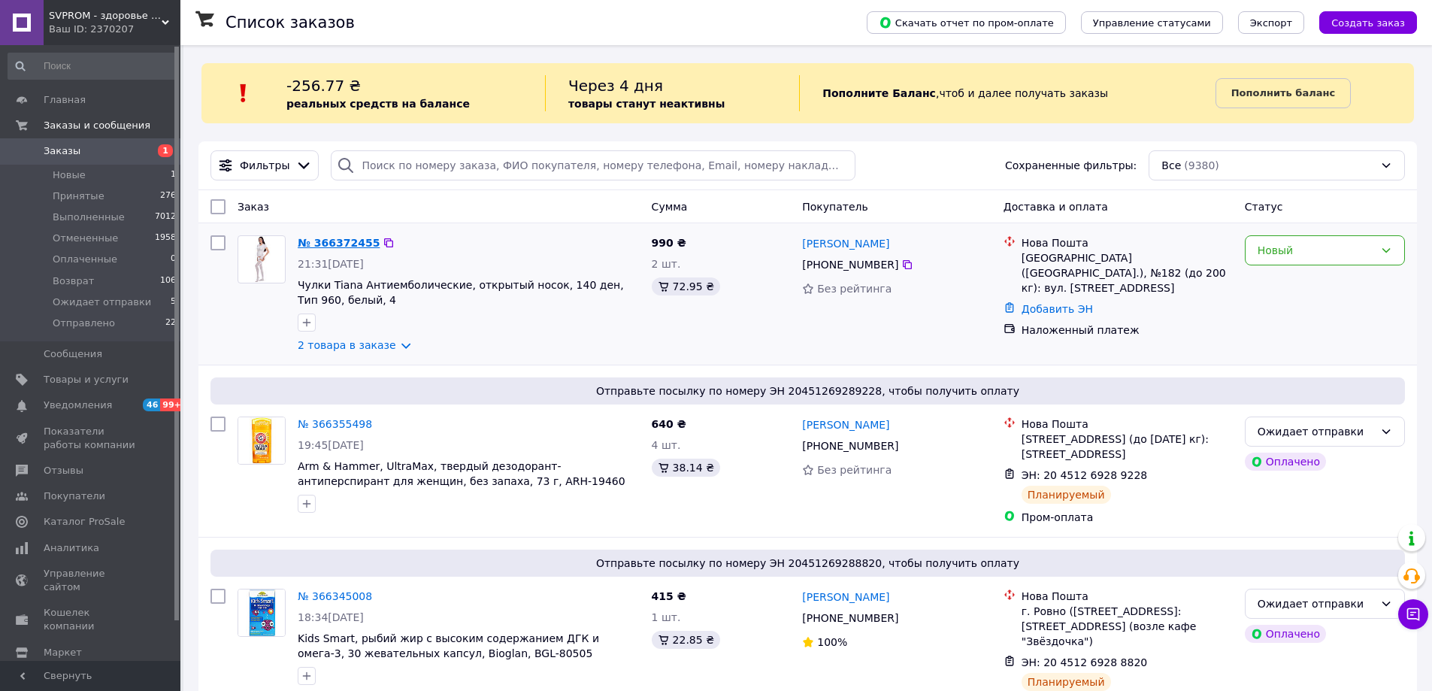
click at [340, 243] on link "№ 366372455" at bounding box center [339, 243] width 82 height 12
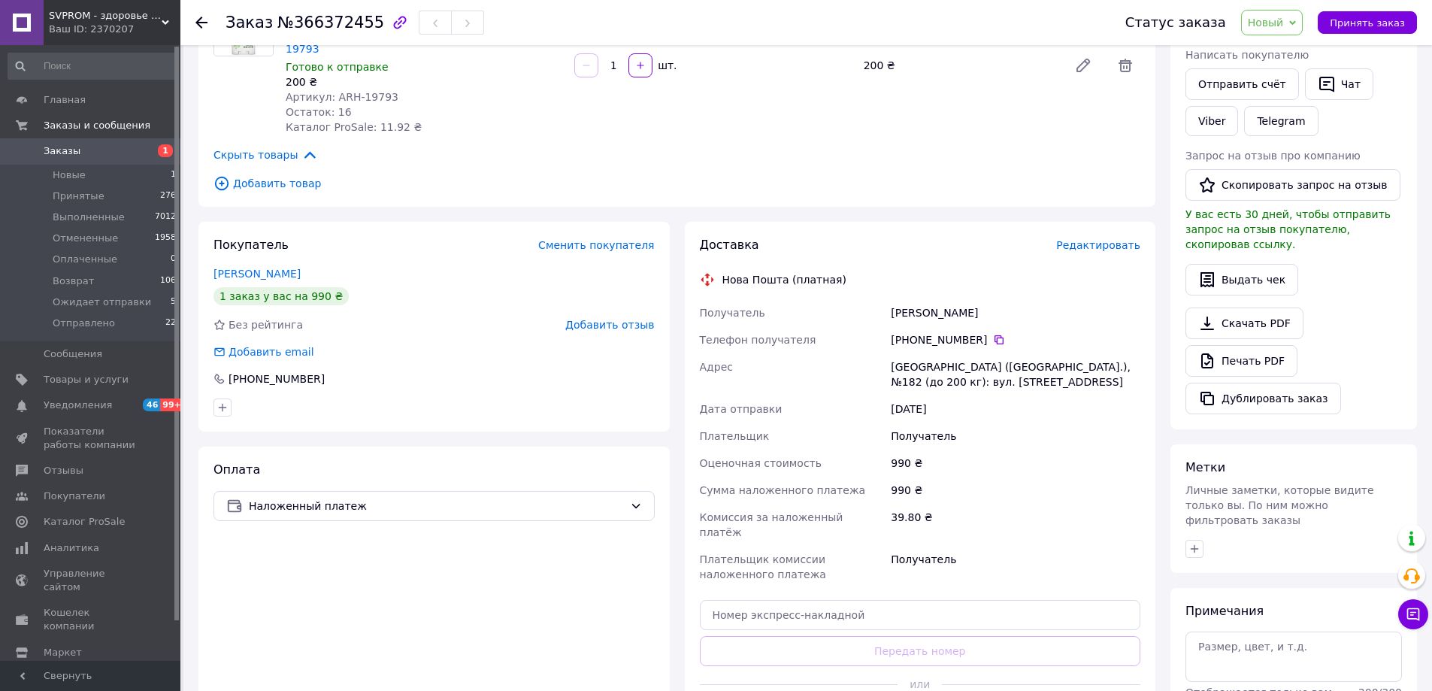
scroll to position [301, 0]
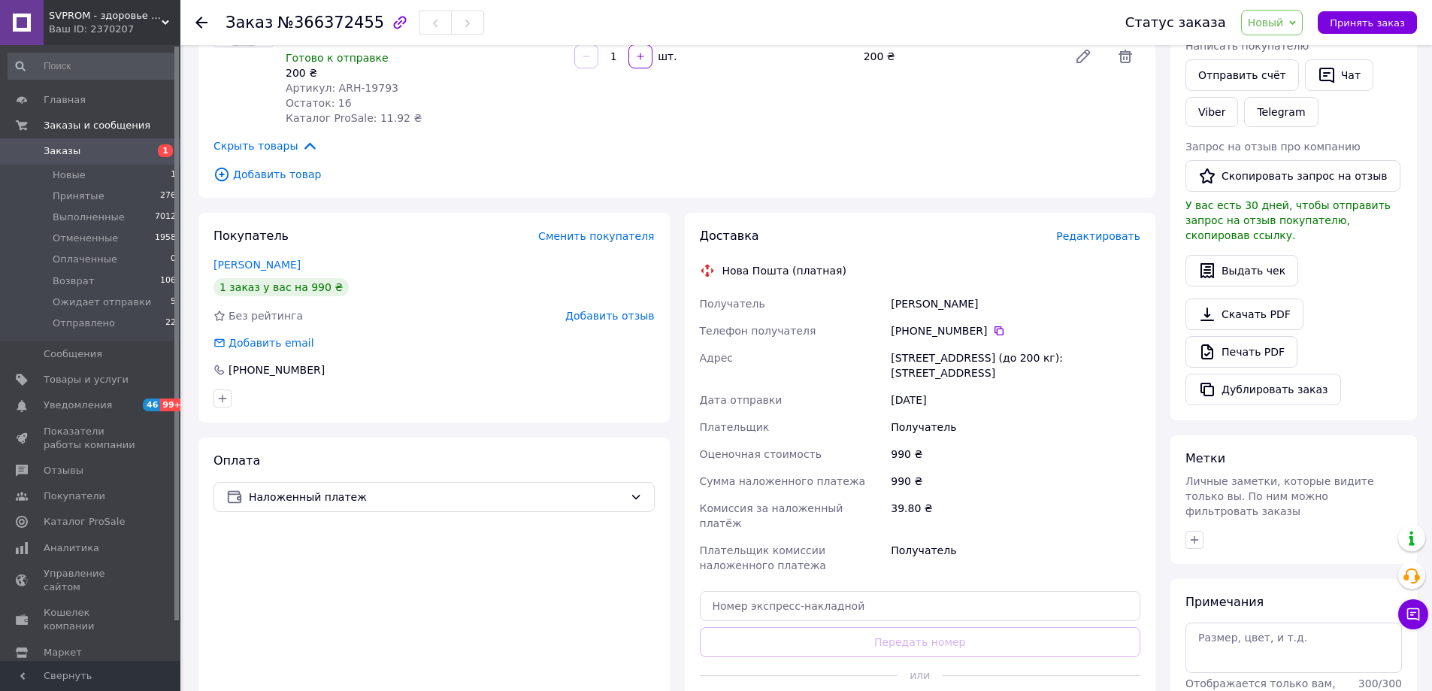
click at [1265, 24] on span "Новый" at bounding box center [1265, 23] width 36 height 12
click at [1284, 52] on li "Принят" at bounding box center [1297, 52] width 113 height 23
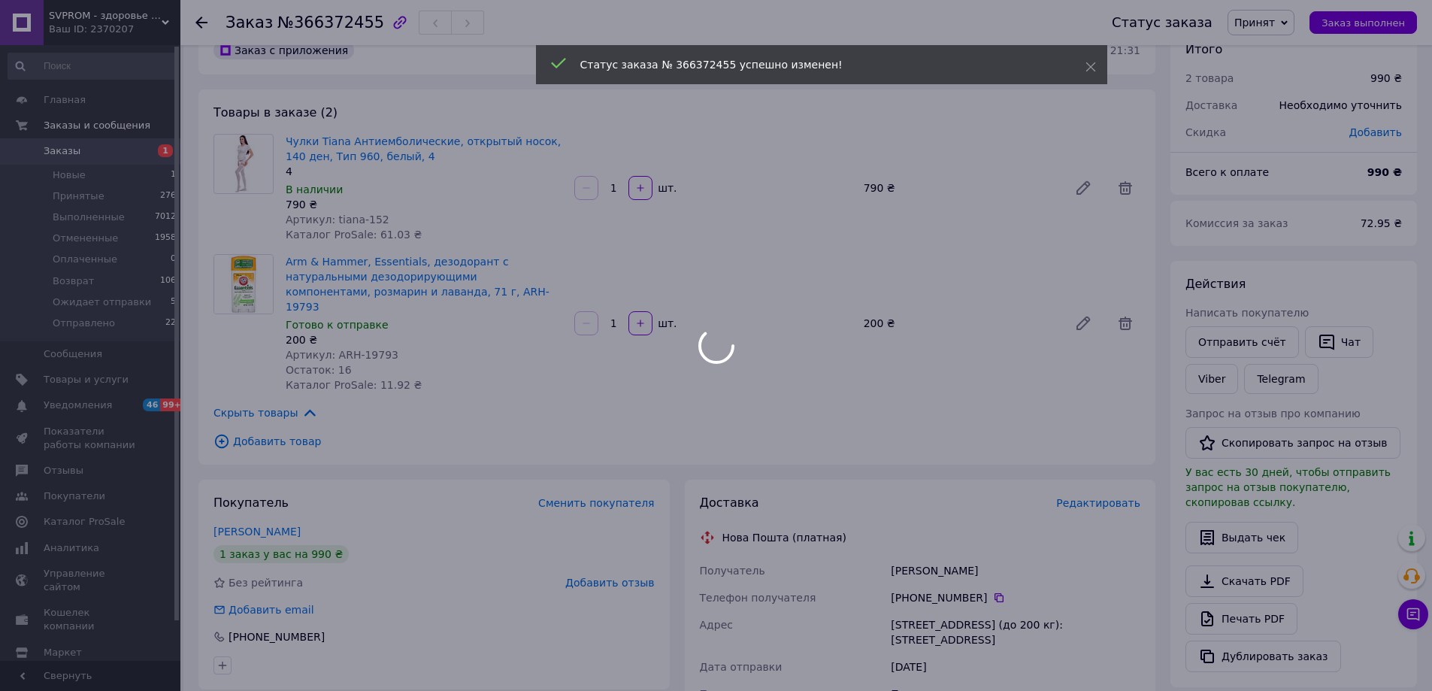
scroll to position [0, 0]
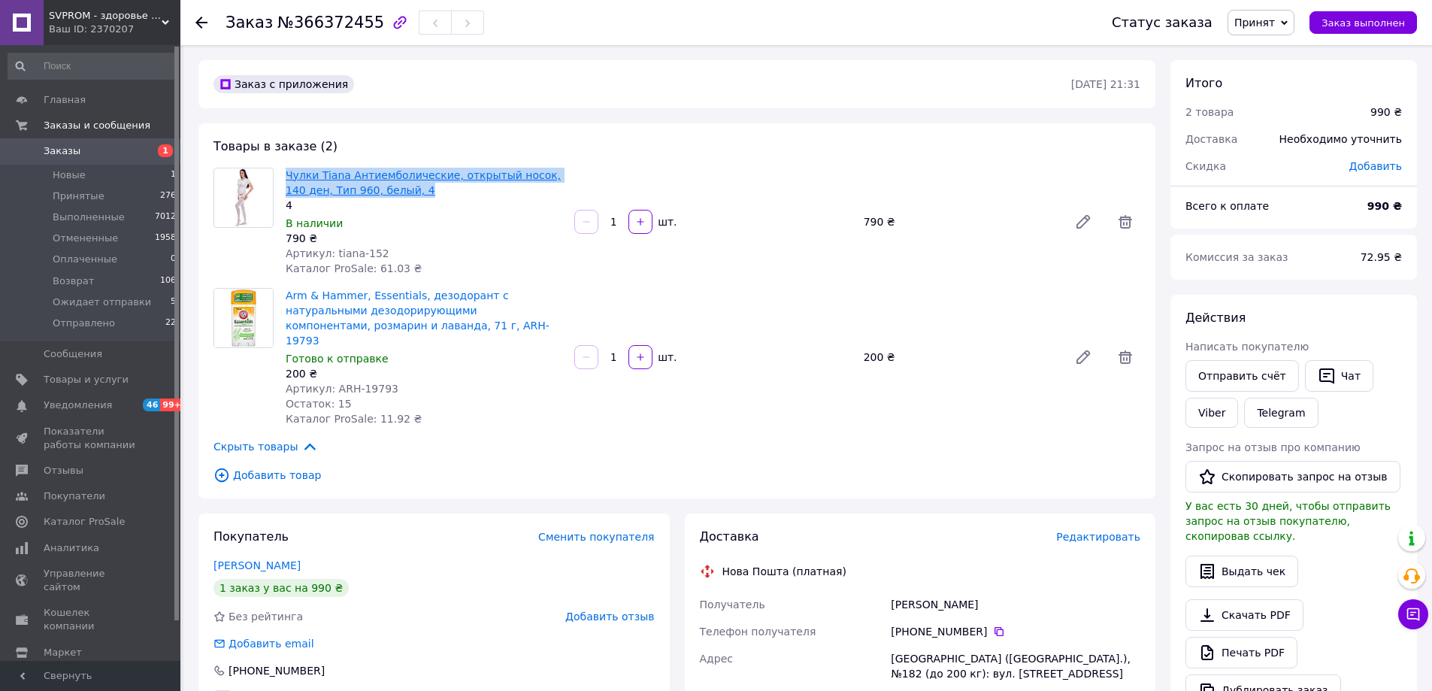
drag, startPoint x: 397, startPoint y: 183, endPoint x: 288, endPoint y: 178, distance: 109.1
click at [288, 178] on span "Чулки Tiana Антиемболические, открытый носок, 140 ден, Тип 960, белый, 4" at bounding box center [424, 183] width 277 height 30
copy link "Чулки Tiana Антиемболические, открытый носок, 140 ден, Тип 960, белый, 4"
drag, startPoint x: 379, startPoint y: 252, endPoint x: 330, endPoint y: 256, distance: 49.8
click at [330, 256] on div "Артикул: tiana-152" at bounding box center [424, 253] width 277 height 15
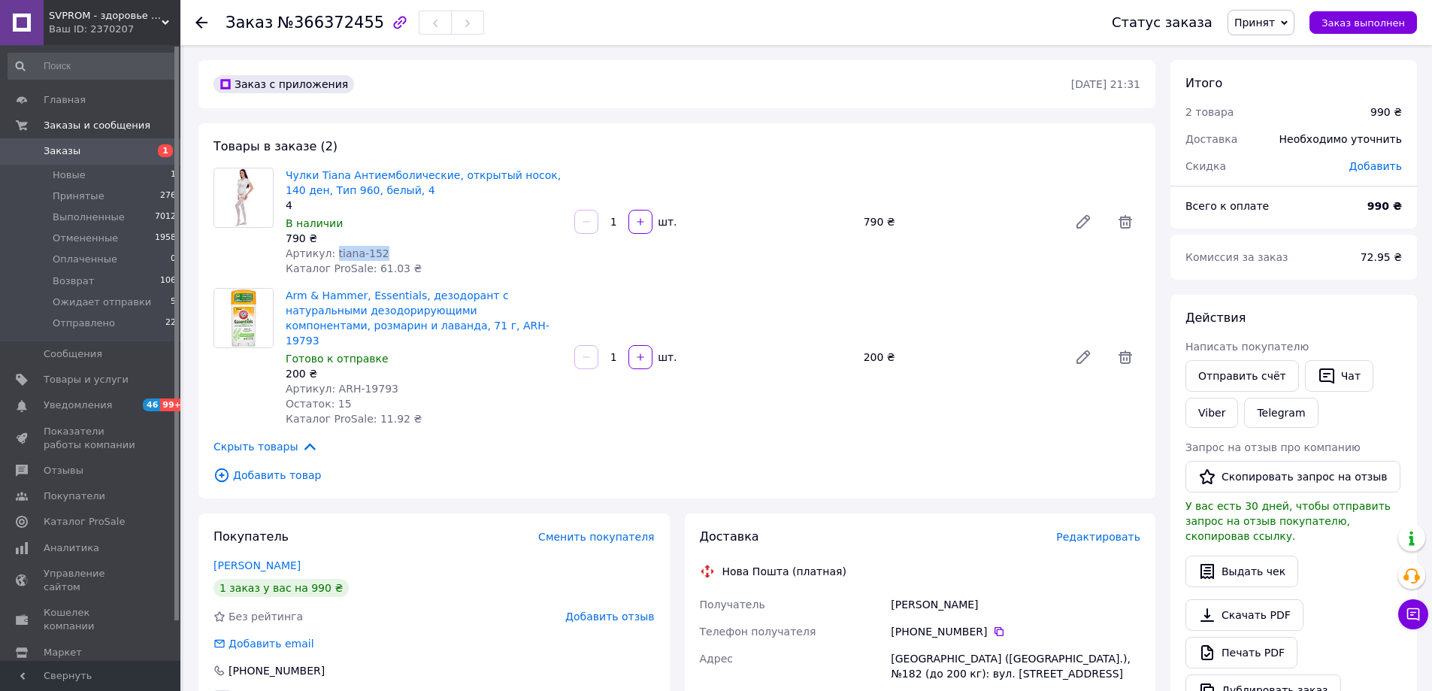
copy span "tiana-152"
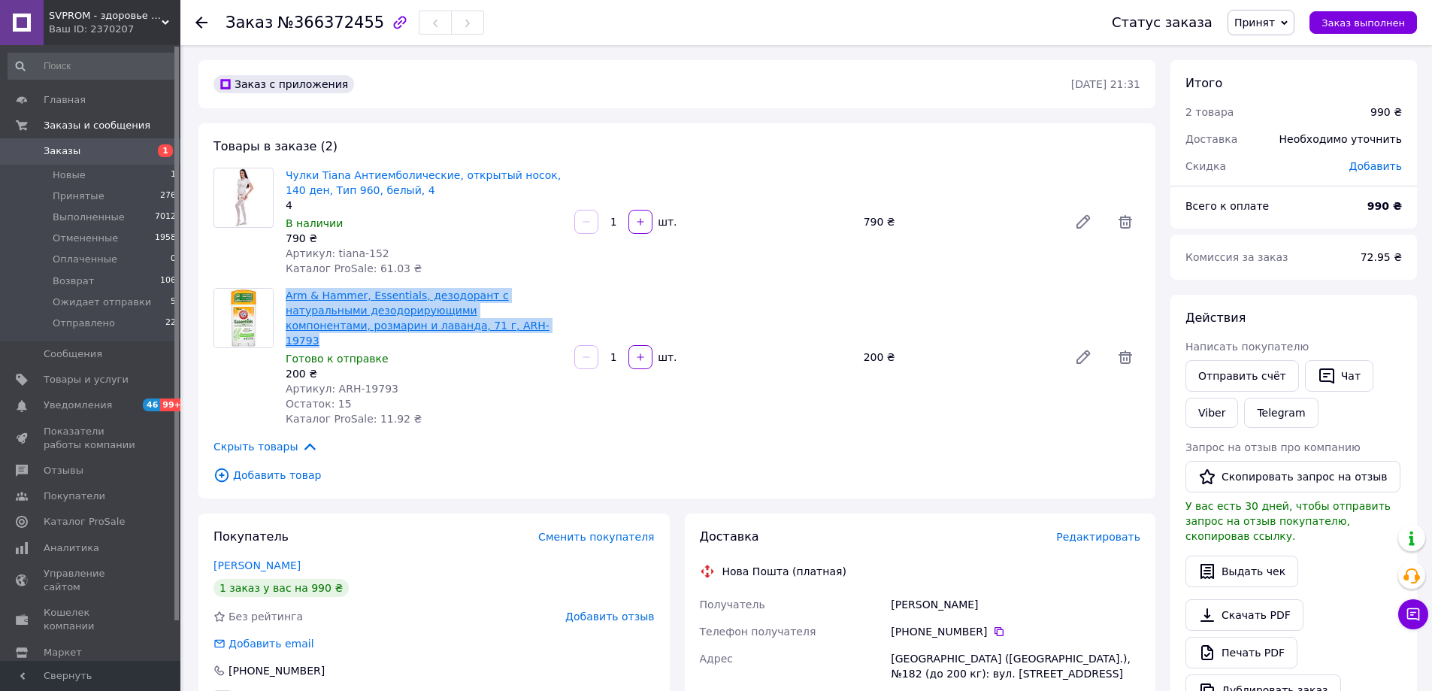
drag, startPoint x: 363, startPoint y: 326, endPoint x: 287, endPoint y: 289, distance: 84.7
click at [287, 289] on span "Arm & Hammer, Essentials, дезодорант с натуральными дезодорирующими компонентам…" at bounding box center [424, 318] width 277 height 60
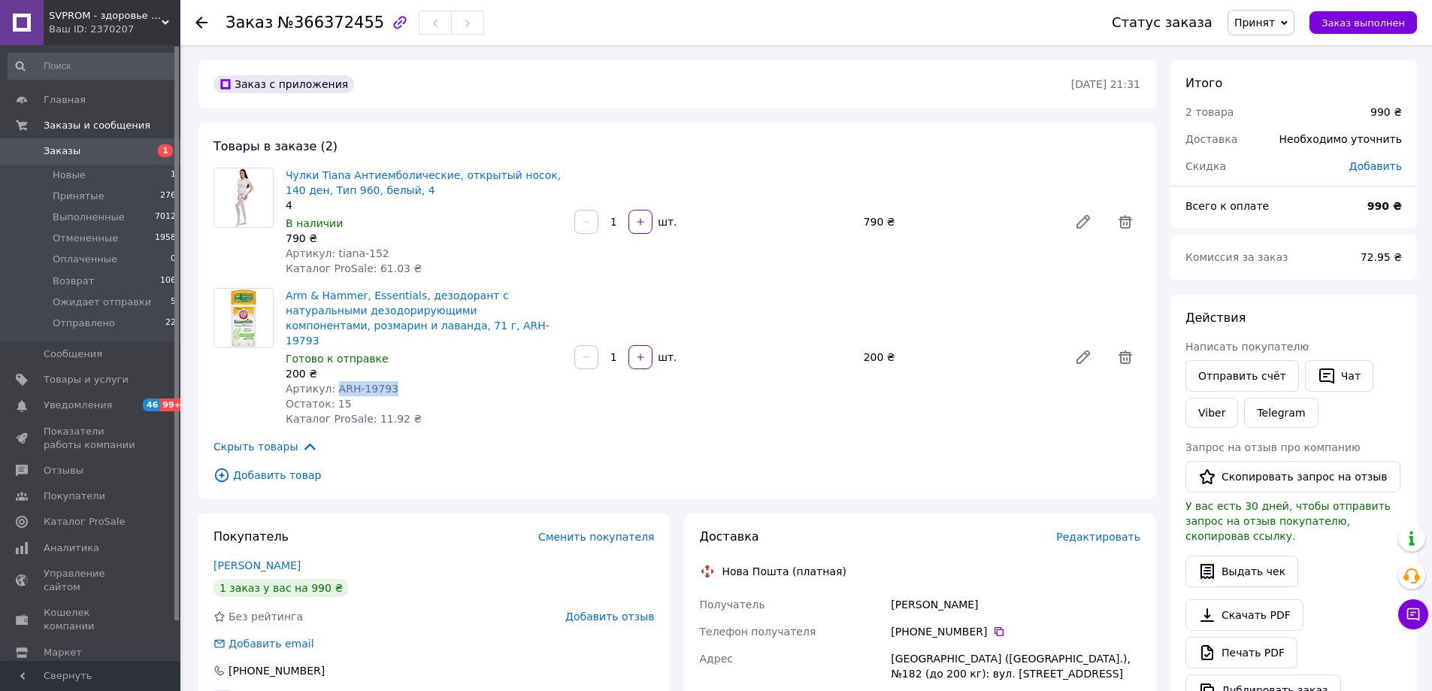
drag, startPoint x: 383, startPoint y: 368, endPoint x: 331, endPoint y: 371, distance: 51.2
click at [331, 383] on span "Артикул: ARH-19793" at bounding box center [342, 389] width 113 height 12
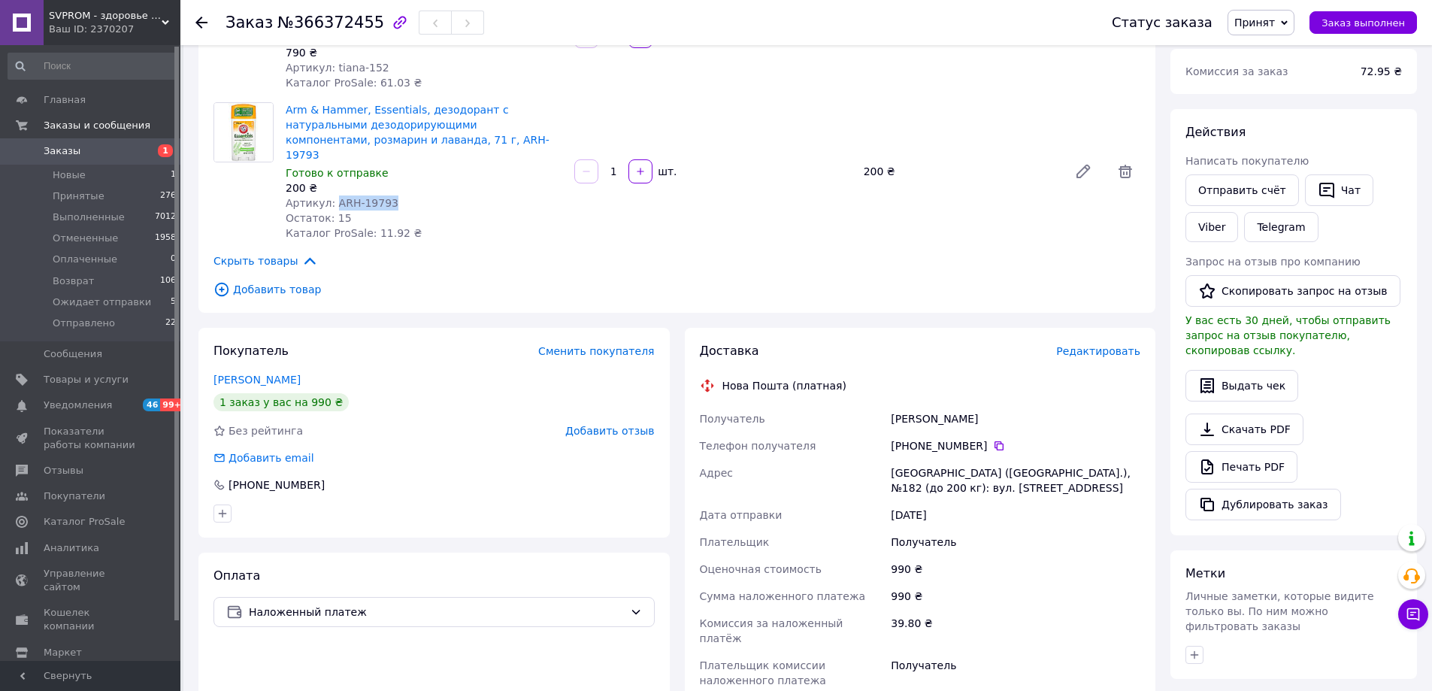
scroll to position [225, 0]
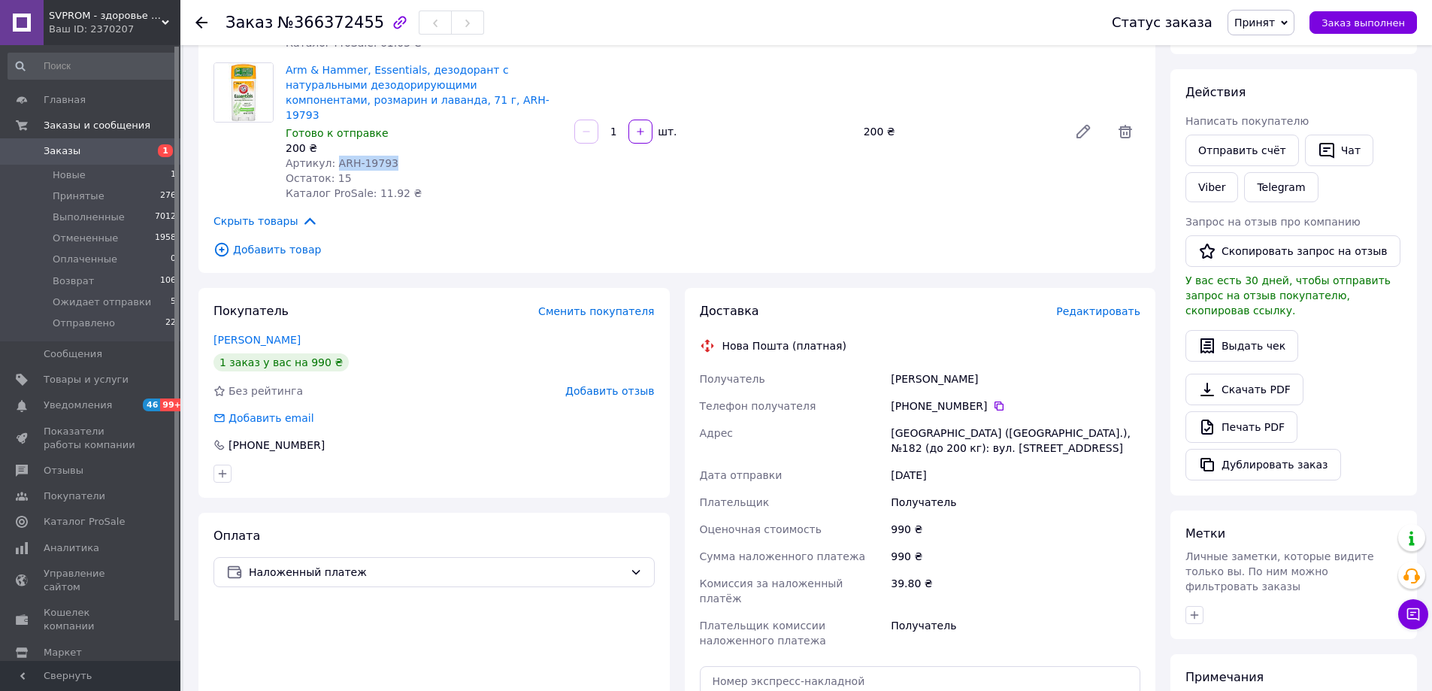
drag, startPoint x: 888, startPoint y: 364, endPoint x: 987, endPoint y: 370, distance: 98.6
click at [987, 370] on div "Анастасия Опарина" at bounding box center [1015, 378] width 256 height 27
drag, startPoint x: 891, startPoint y: 416, endPoint x: 1019, endPoint y: 419, distance: 127.8
click at [1019, 419] on div "[GEOGRAPHIC_DATA] ([GEOGRAPHIC_DATA].), №182 (до 200 кг): вул. [STREET_ADDRESS]" at bounding box center [1015, 440] width 256 height 42
click at [993, 400] on icon at bounding box center [999, 406] width 12 height 12
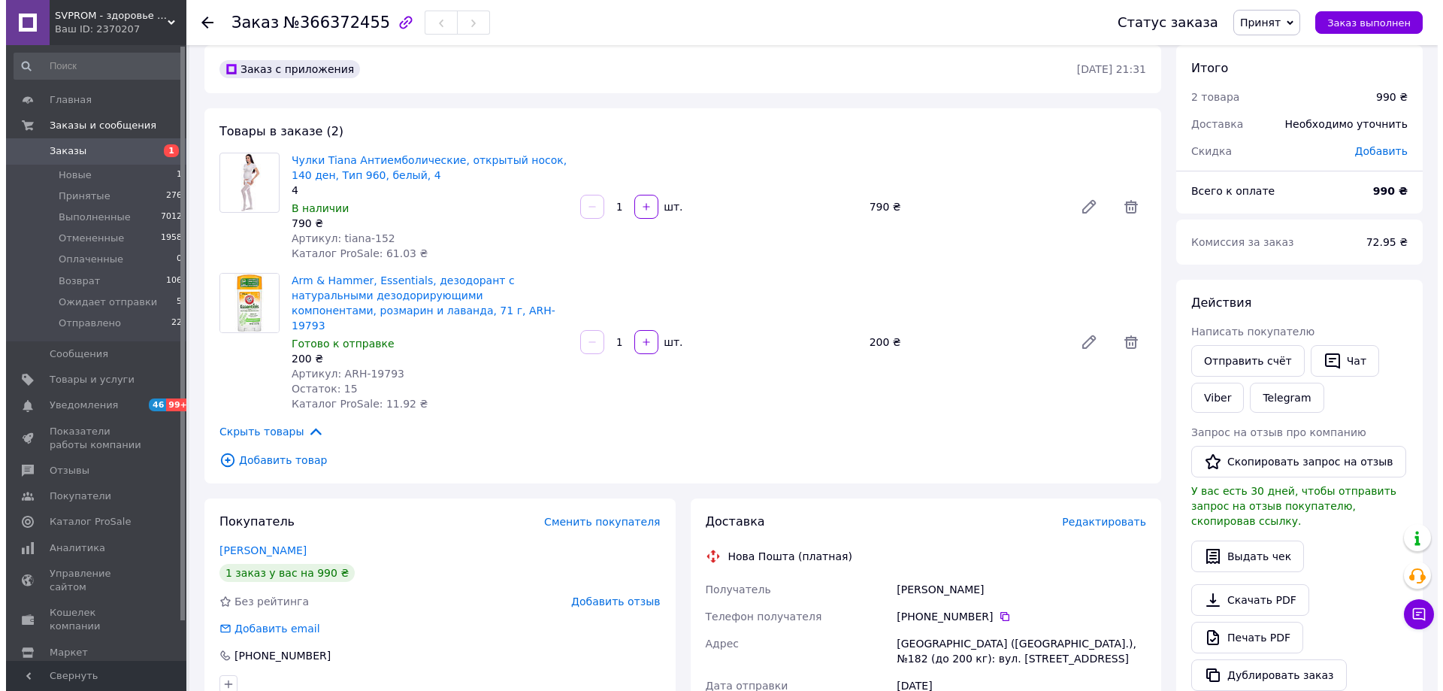
scroll to position [0, 0]
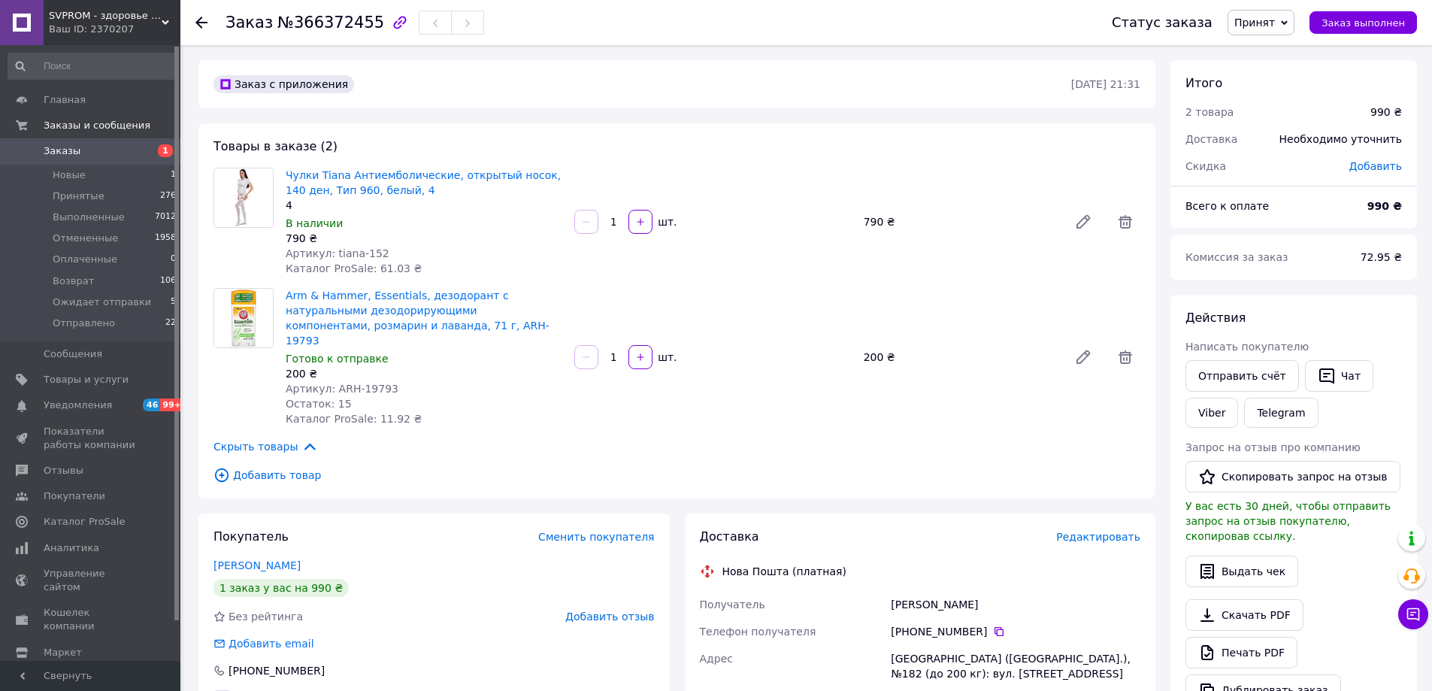
click at [47, 151] on span "Заказы" at bounding box center [62, 151] width 37 height 14
